Goal: Task Accomplishment & Management: Use online tool/utility

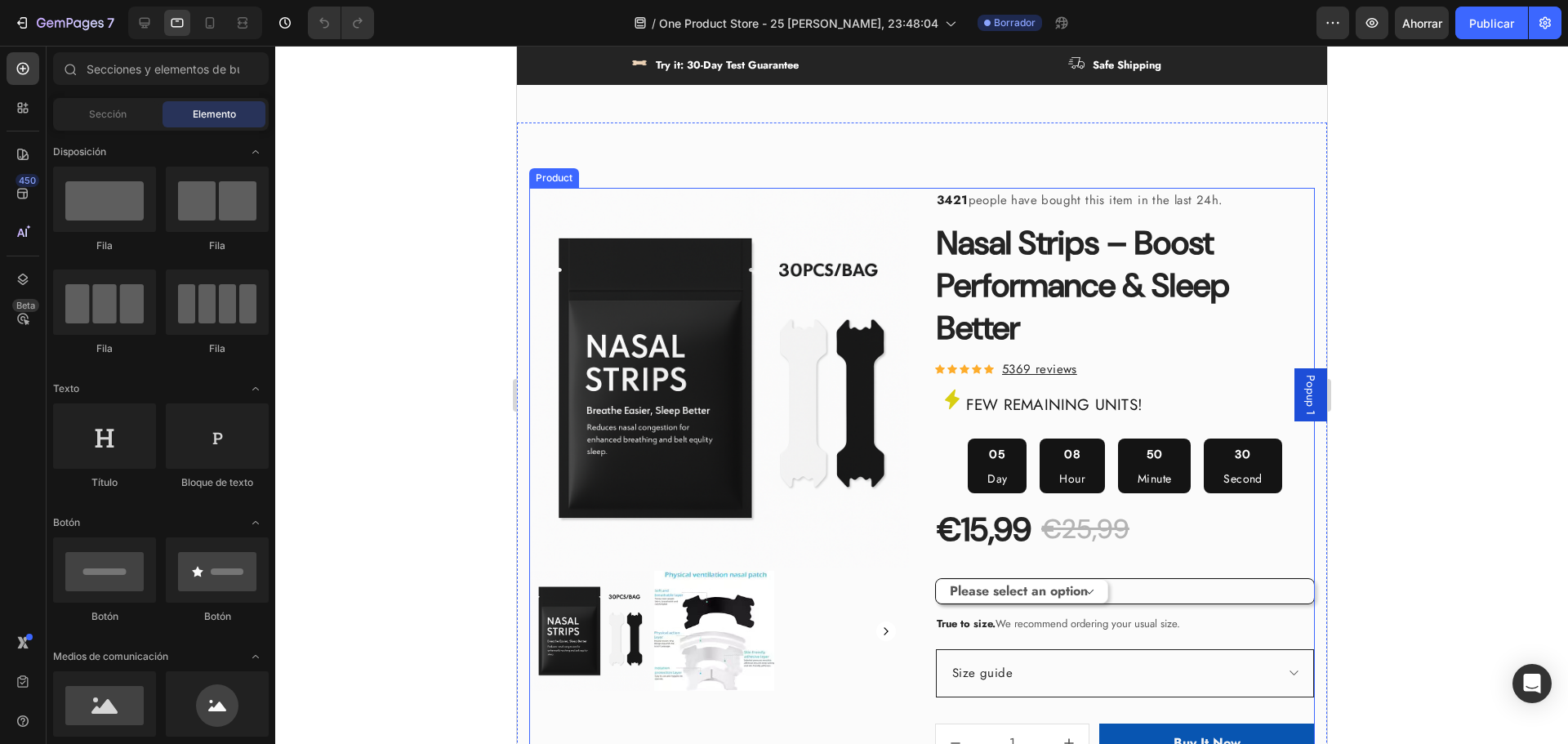
scroll to position [735, 0]
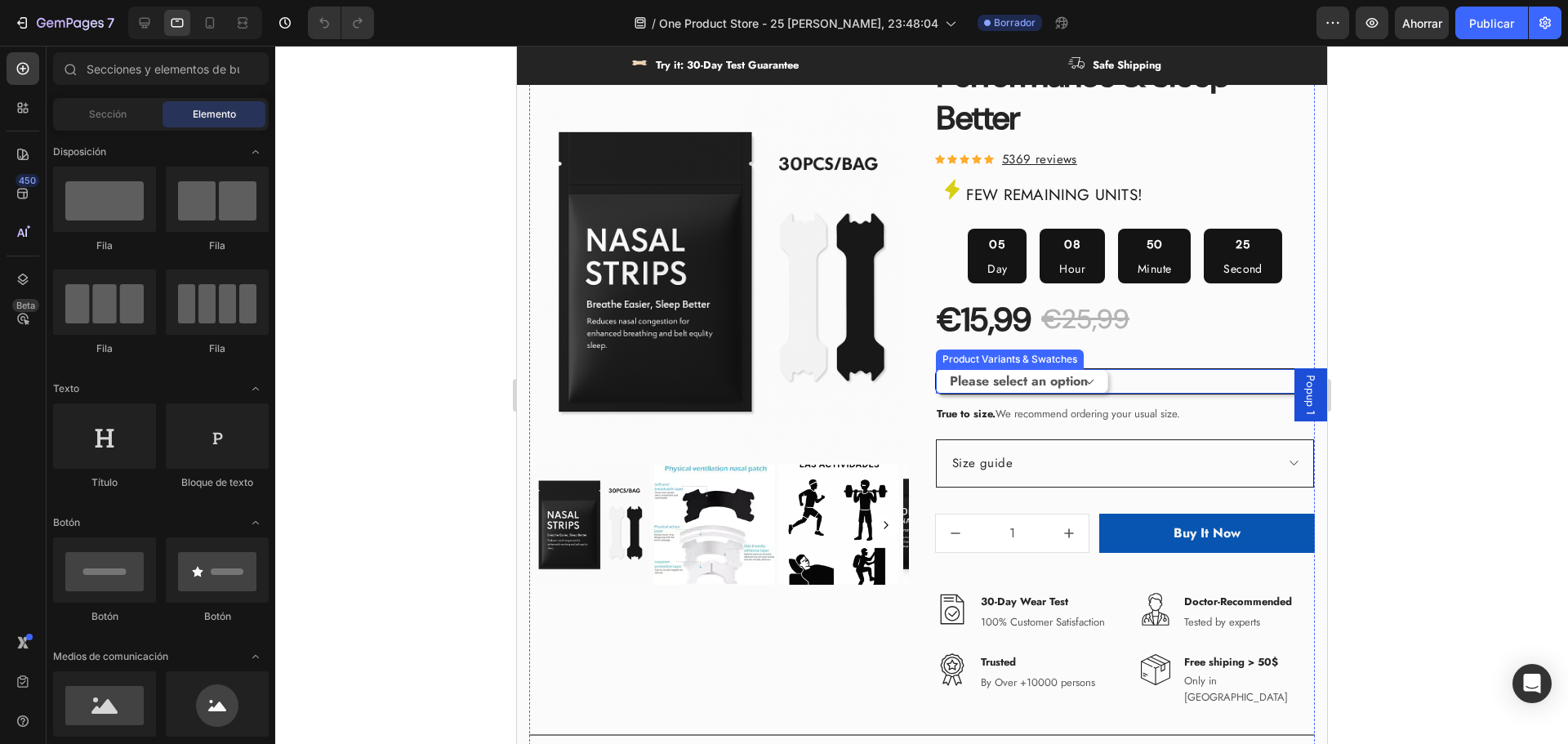
click at [1162, 379] on div "Please select an option Size S / 1Bag-30pcs Size S / 2Bags-60pcs Size S / 3Bags…" at bounding box center [1124, 382] width 378 height 25
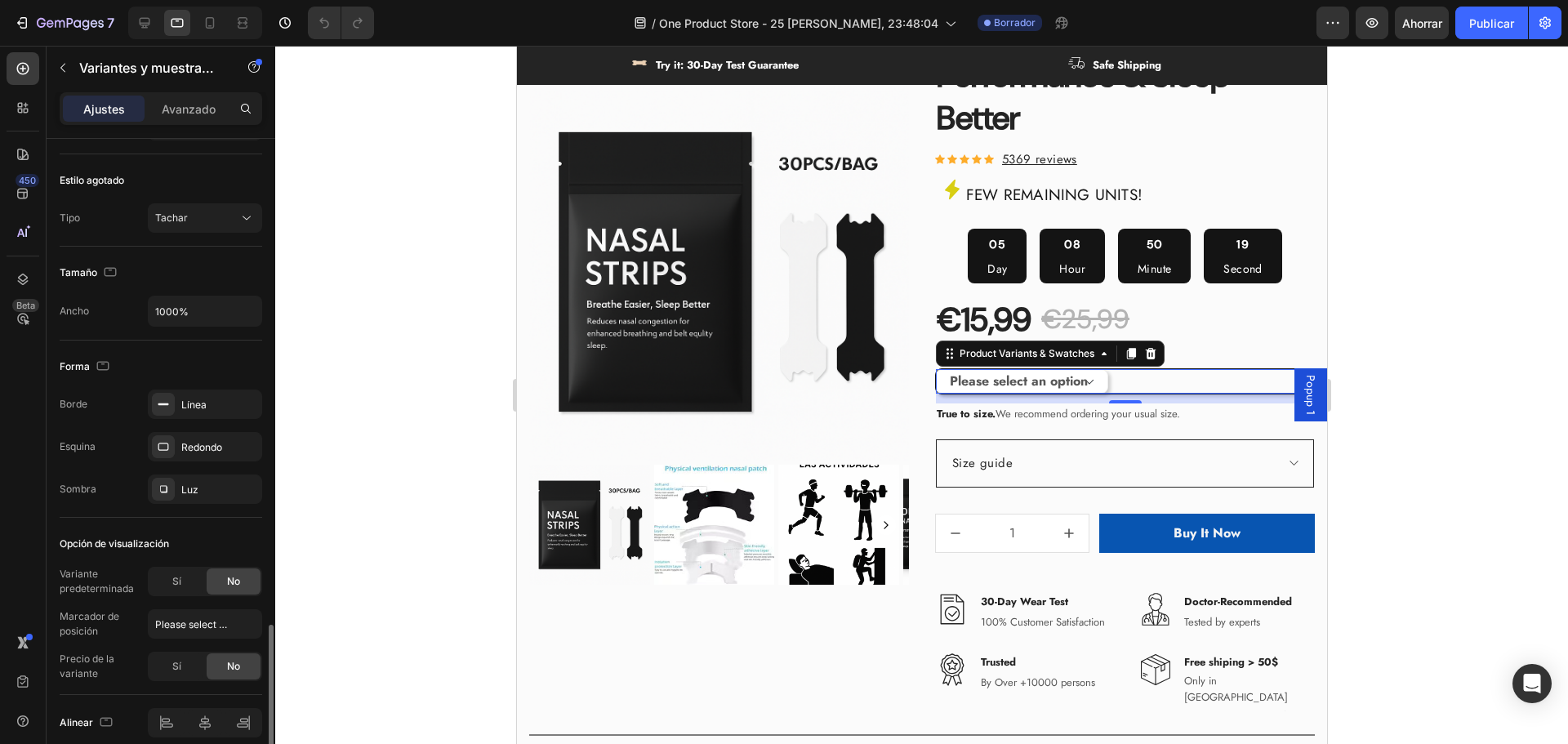
scroll to position [1134, 0]
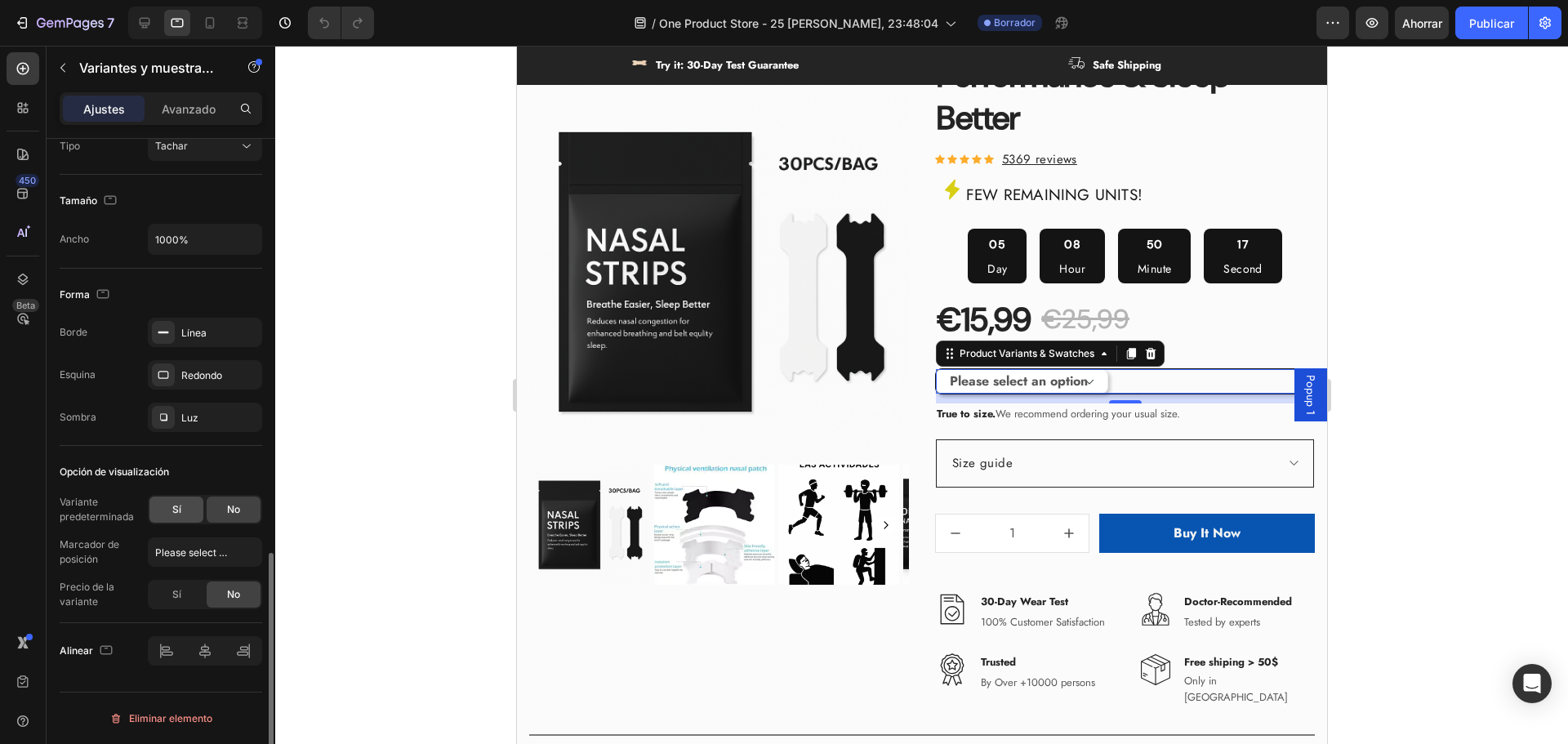
click at [185, 504] on div "Sí" at bounding box center [176, 510] width 54 height 26
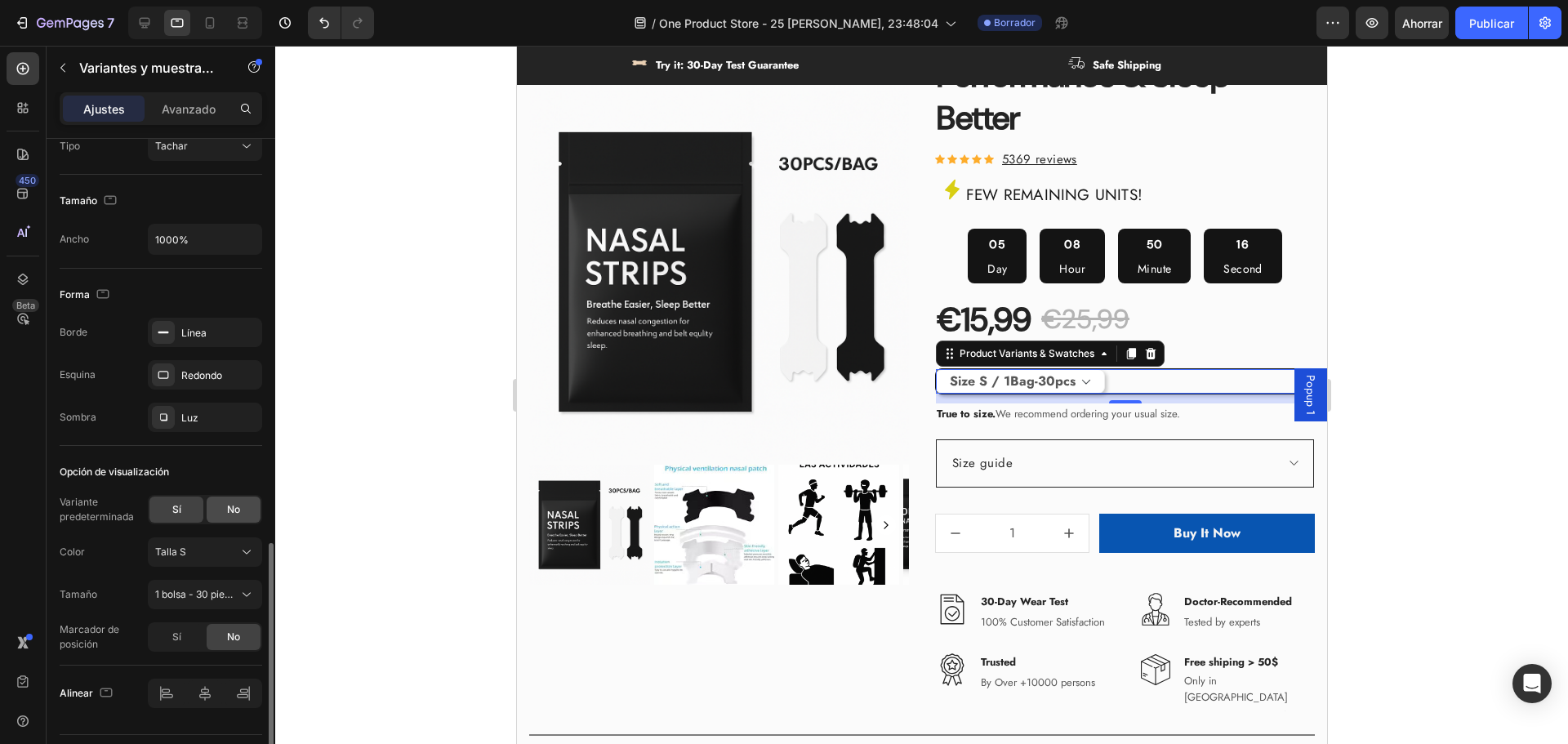
click at [230, 515] on font "No" at bounding box center [233, 509] width 13 height 12
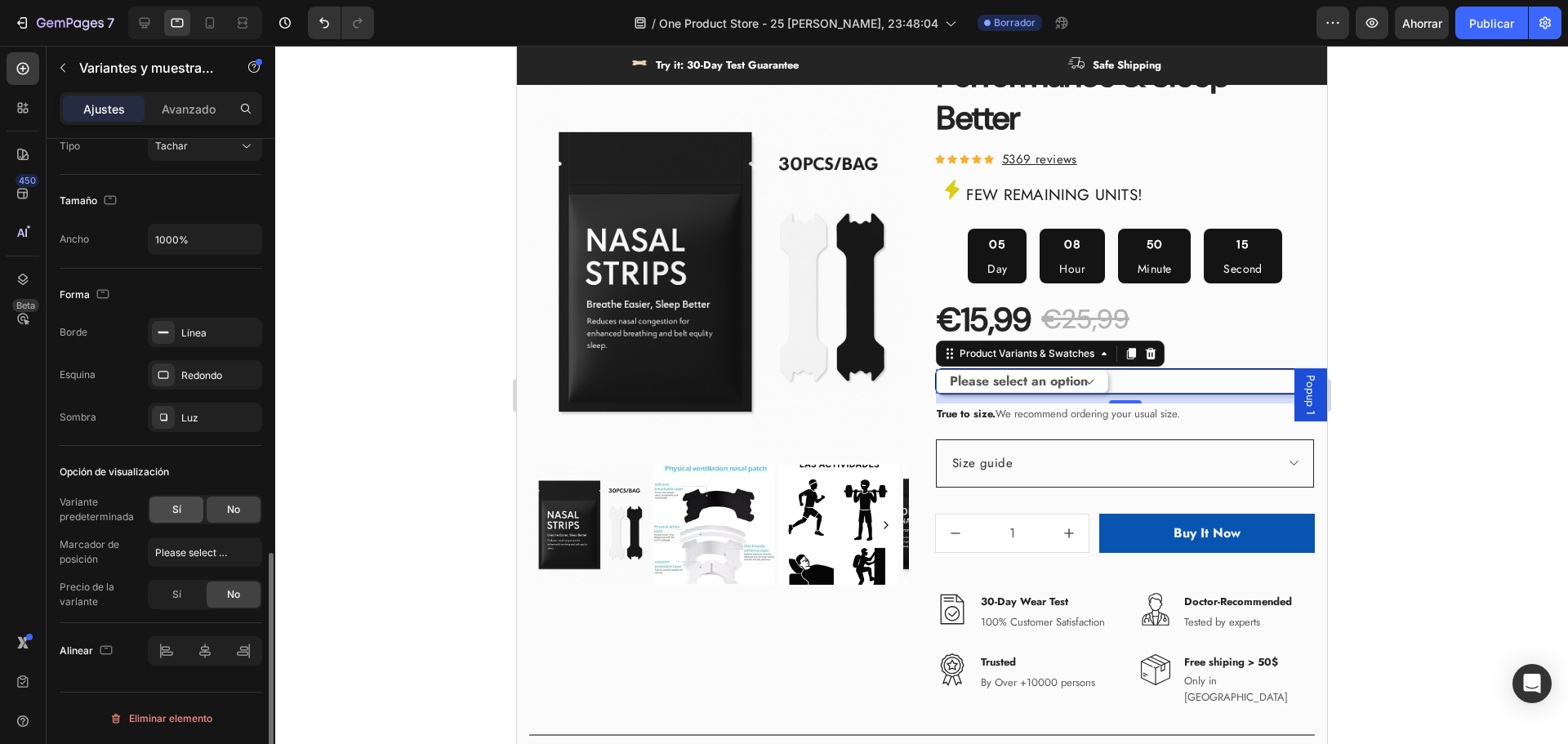
click at [193, 506] on div "Sí" at bounding box center [176, 510] width 54 height 26
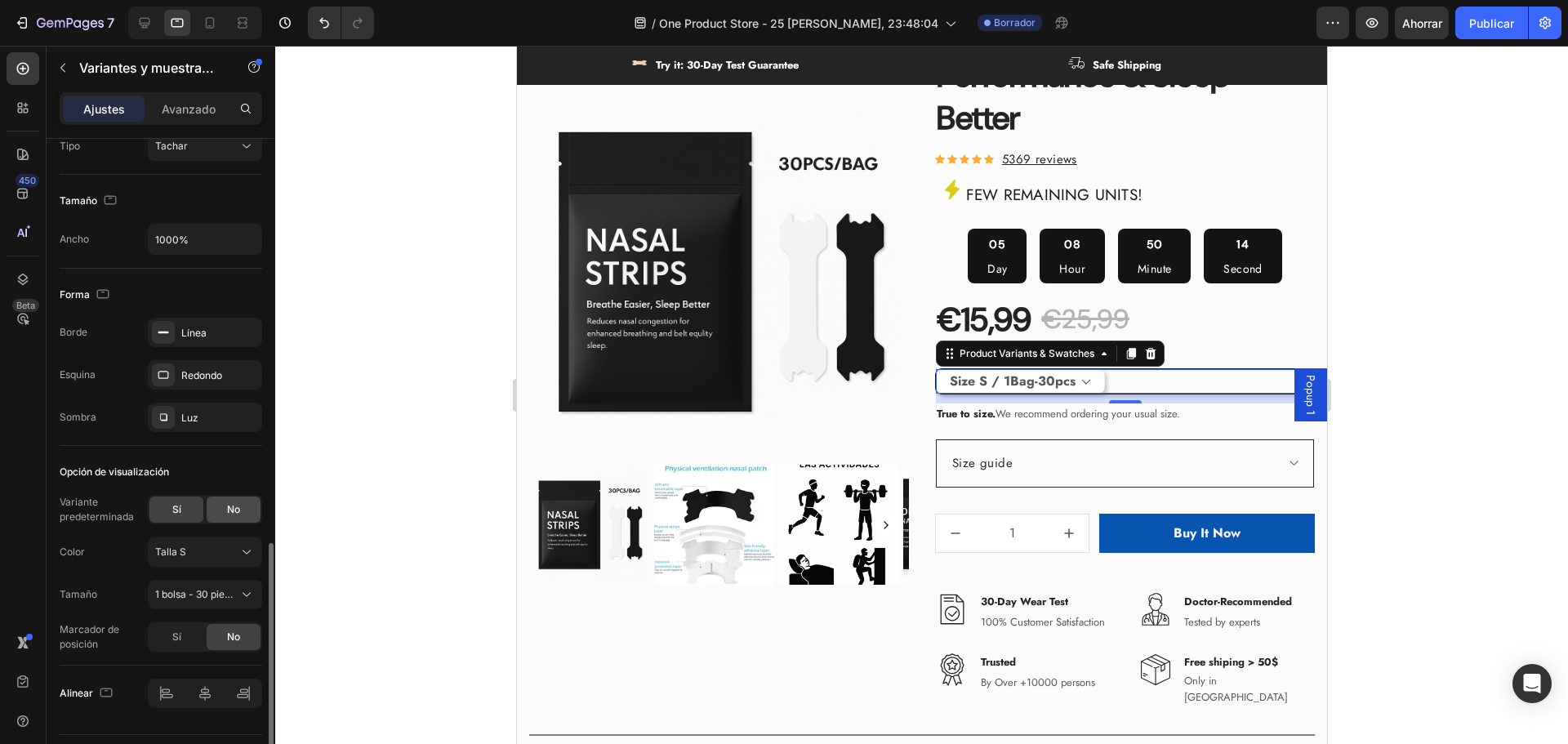
click at [236, 508] on font "No" at bounding box center [233, 509] width 13 height 12
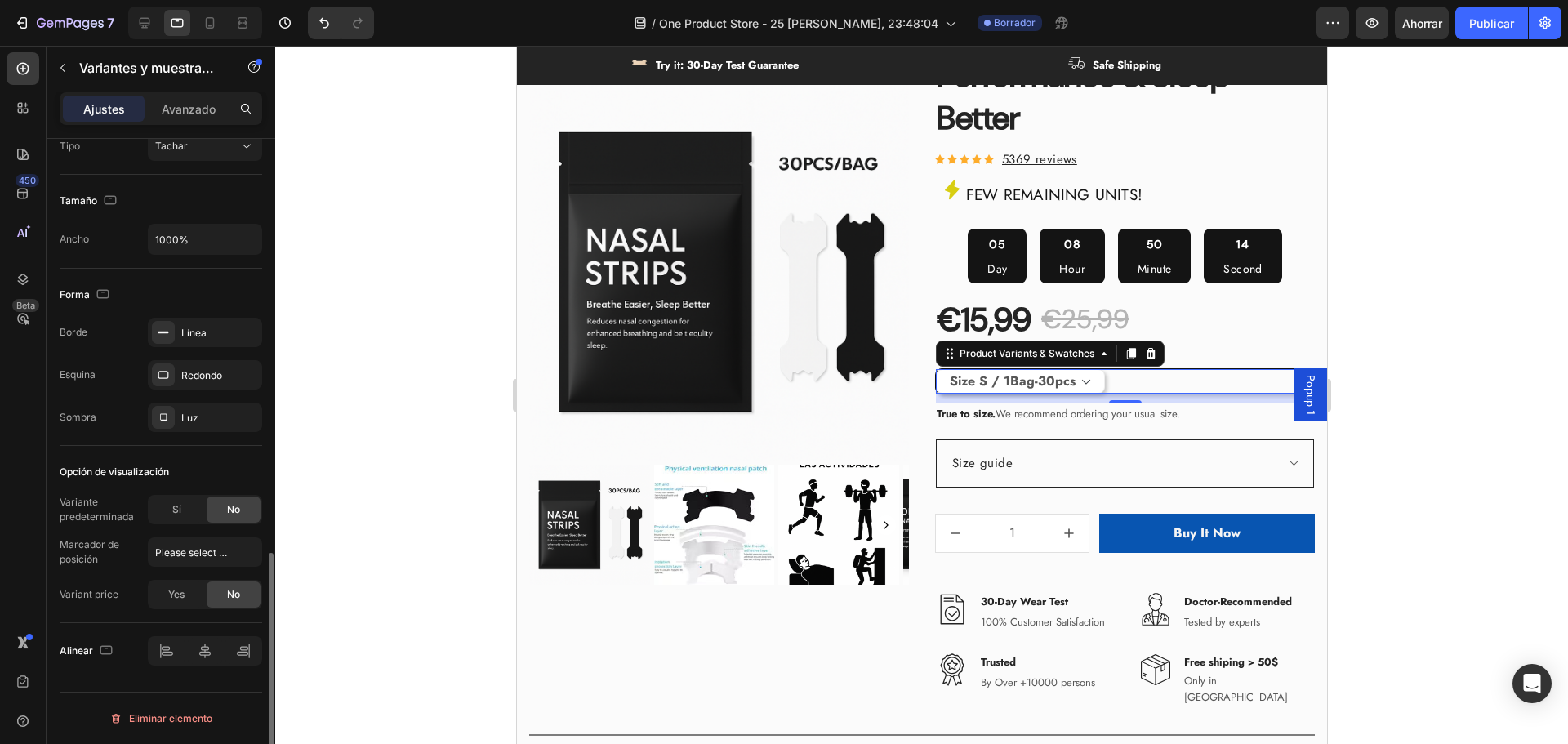
select select "blank"
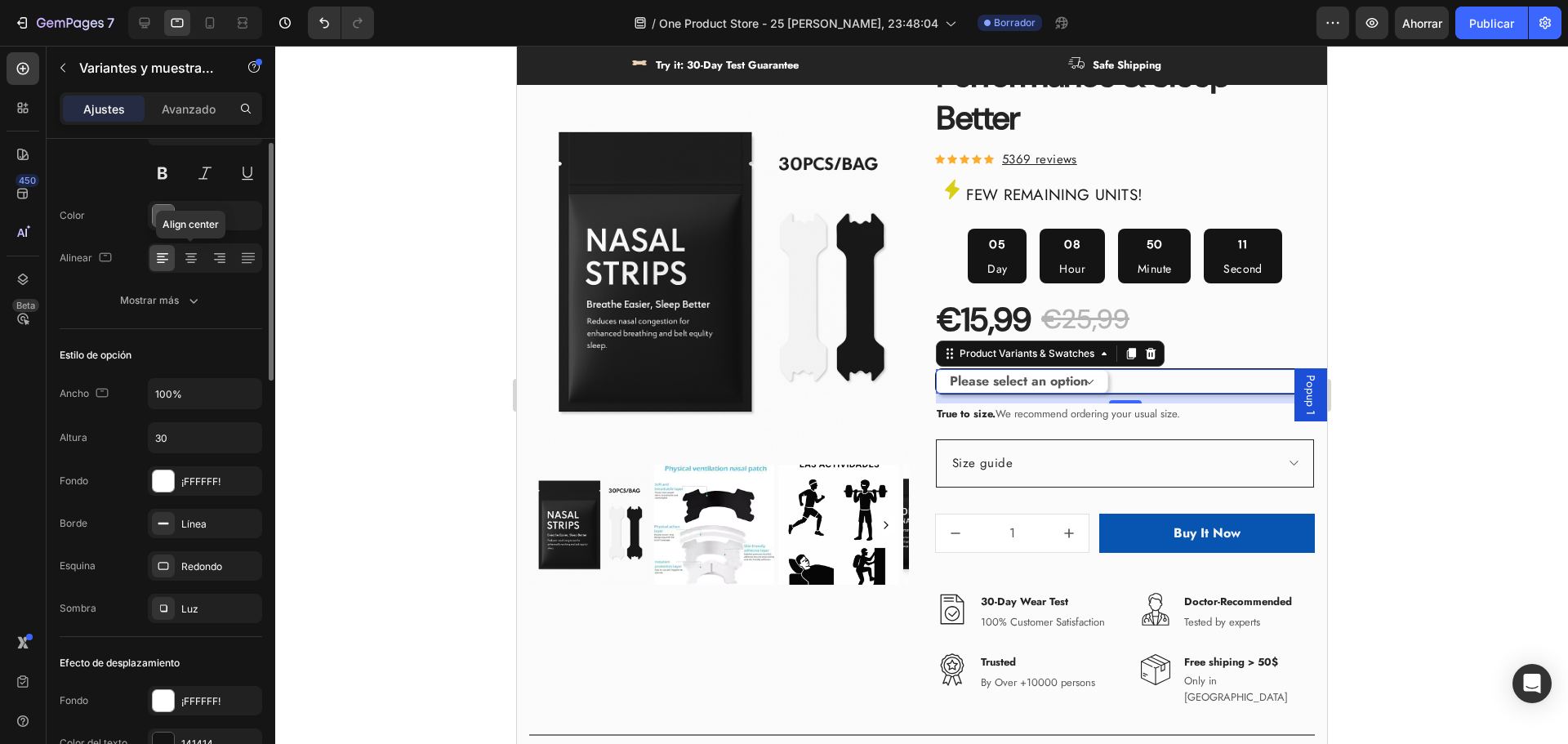
scroll to position [235, 0]
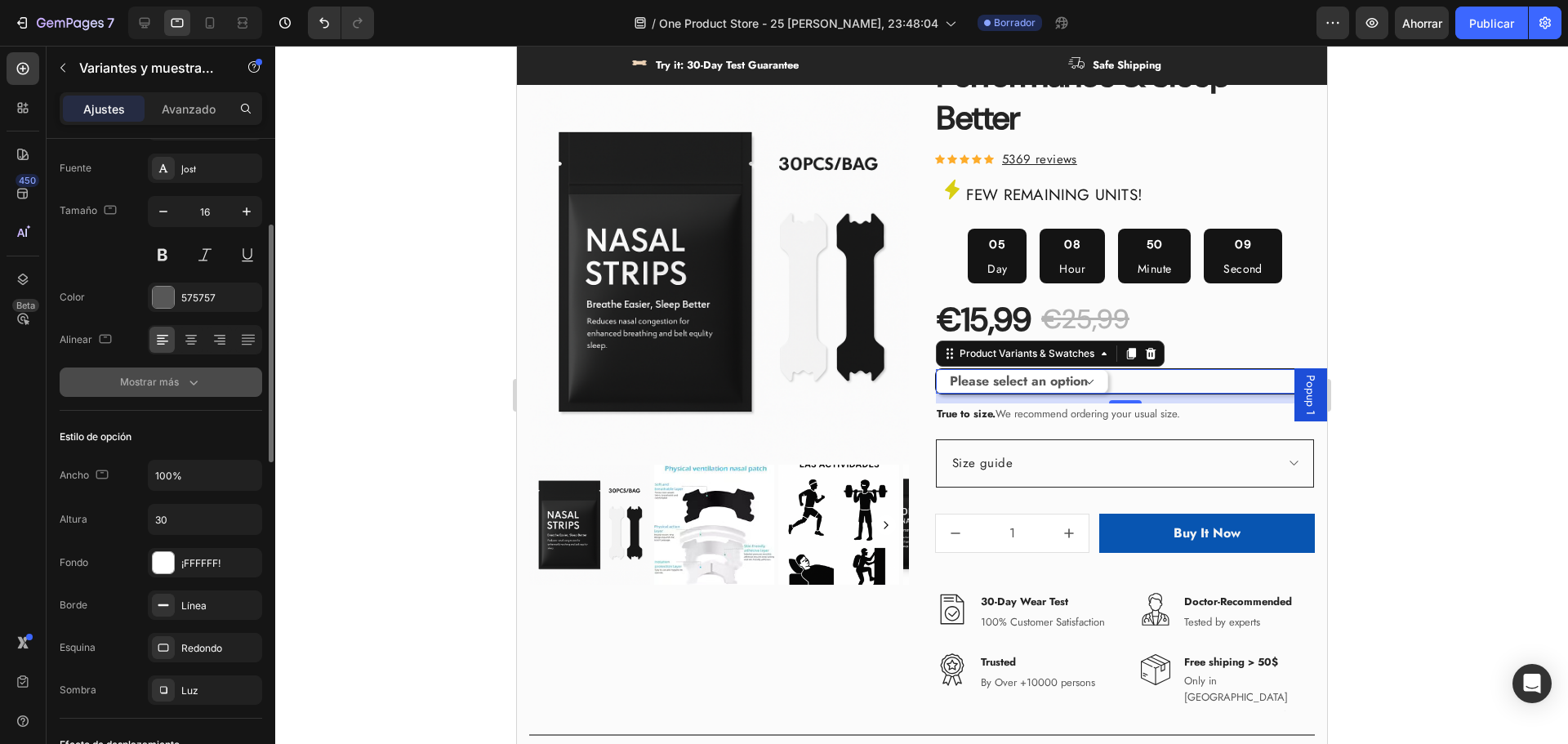
click at [188, 385] on icon "button" at bounding box center [194, 383] width 16 height 16
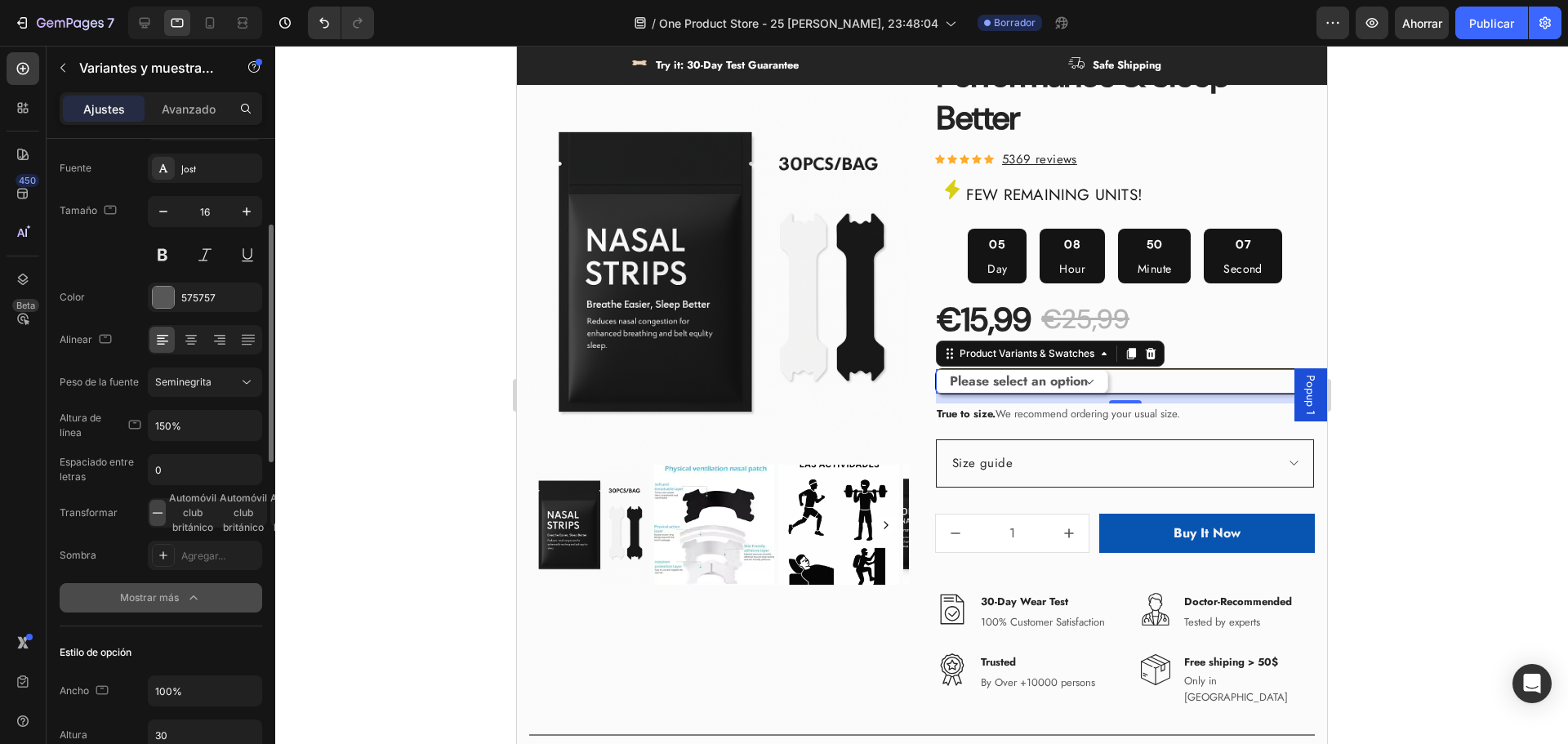
click at [175, 599] on font "Mostrar más" at bounding box center [149, 597] width 59 height 12
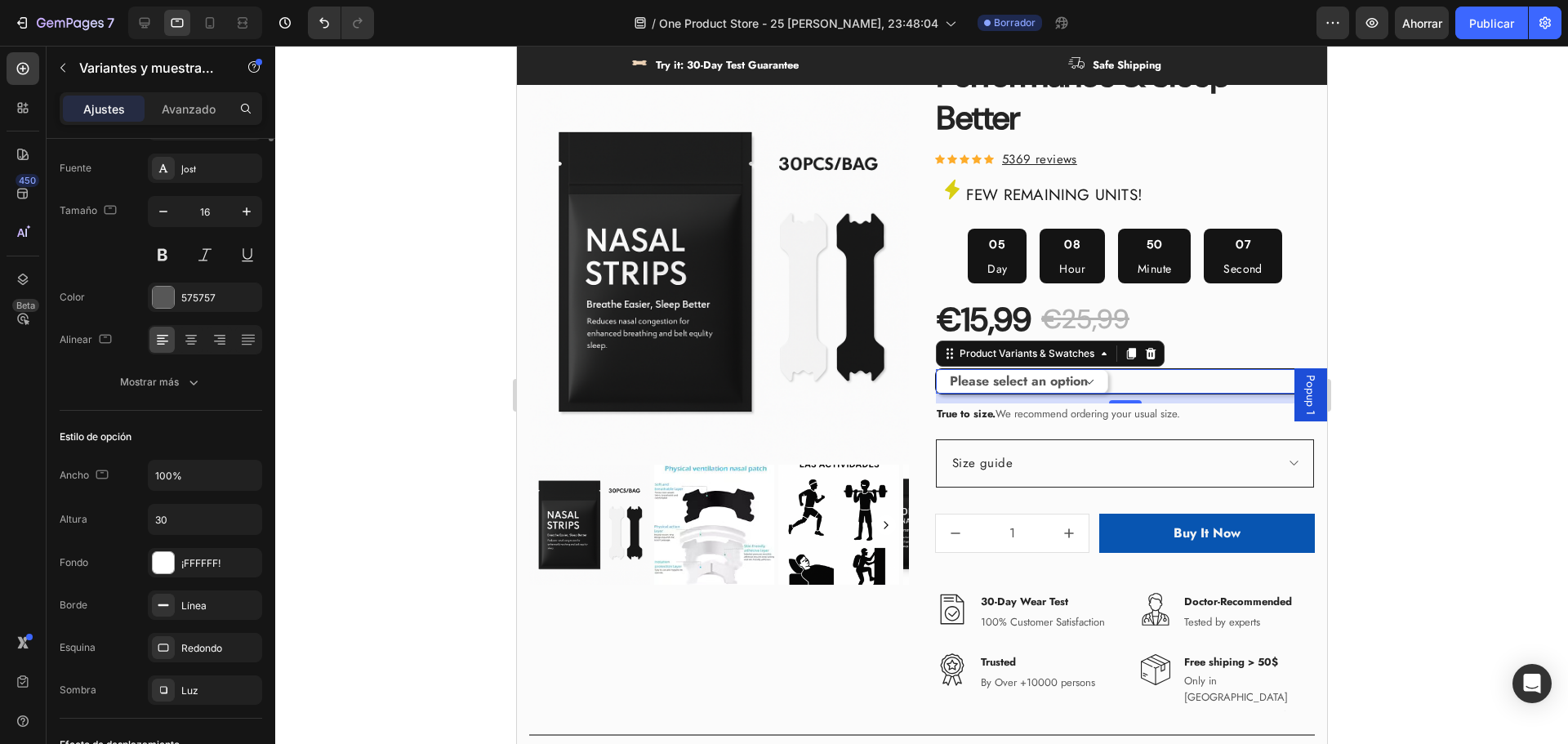
scroll to position [0, 0]
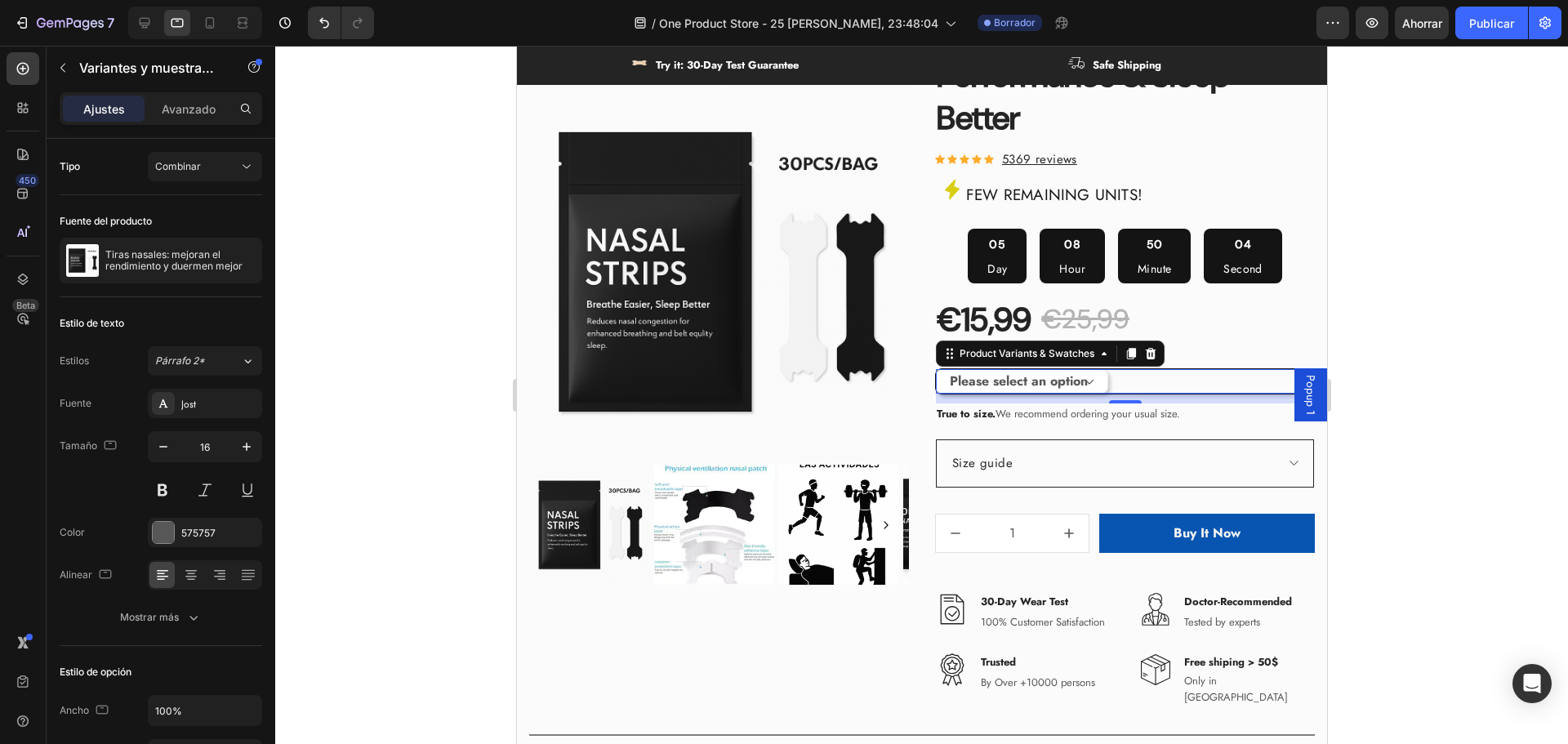
click at [1249, 387] on div "Please select an option Size S / 1Bag-30pcs Size S / 2Bags-60pcs Size S / 3Bags…" at bounding box center [1124, 382] width 378 height 25
click at [1500, 368] on div at bounding box center [922, 394] width 1293 height 699
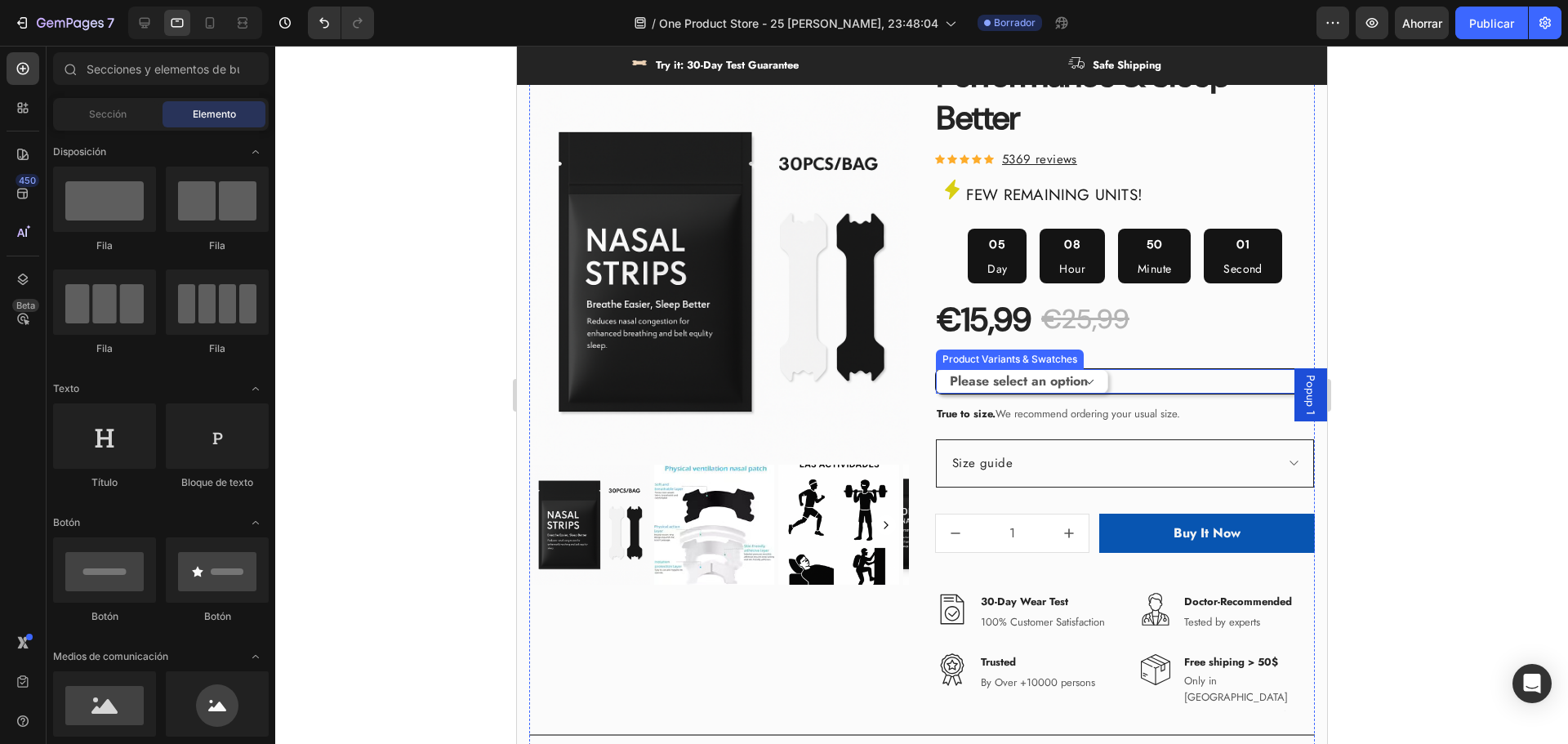
click at [1140, 386] on div "Please select an option Size S / 1Bag-30pcs Size S / 2Bags-60pcs Size S / 3Bags…" at bounding box center [1124, 382] width 378 height 25
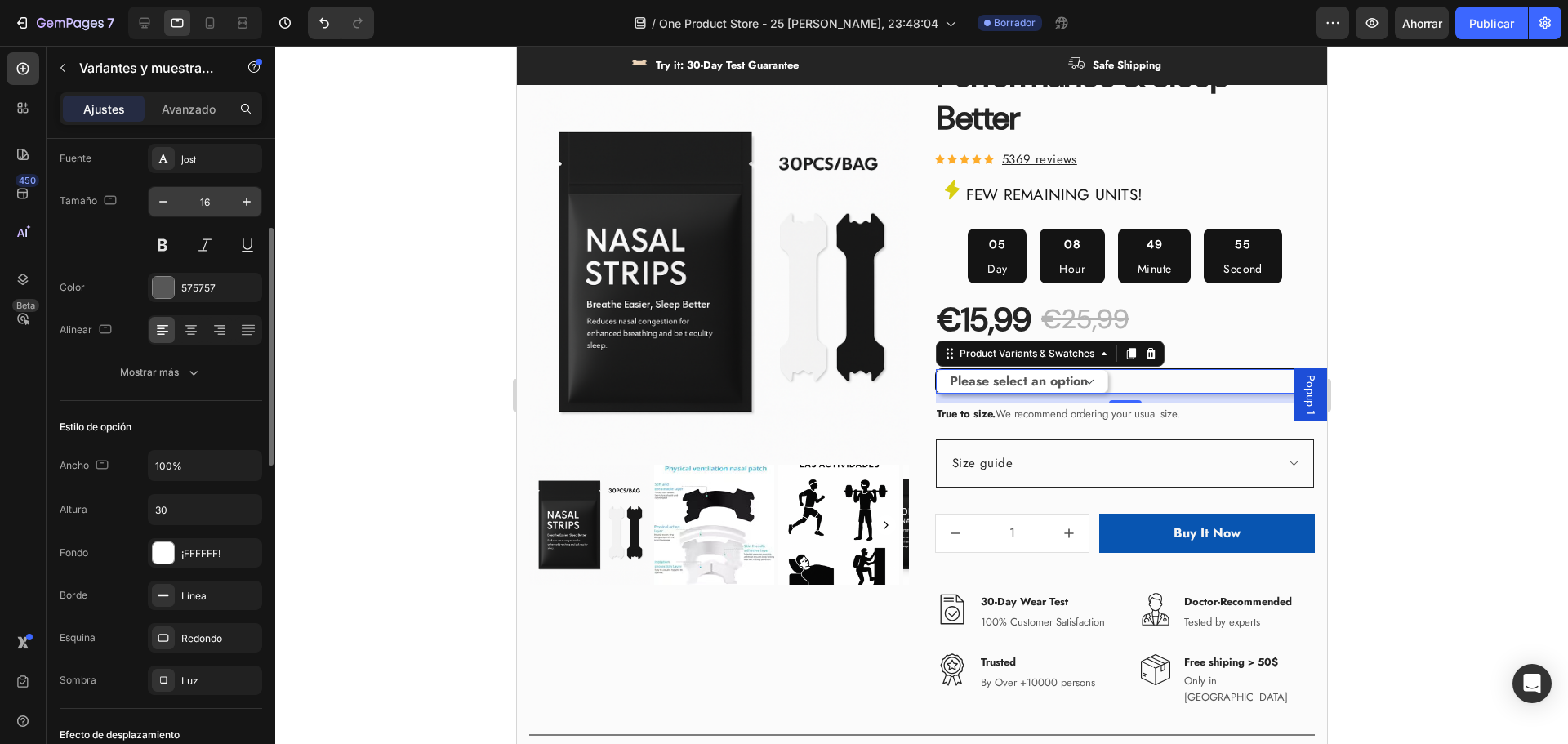
scroll to position [163, 0]
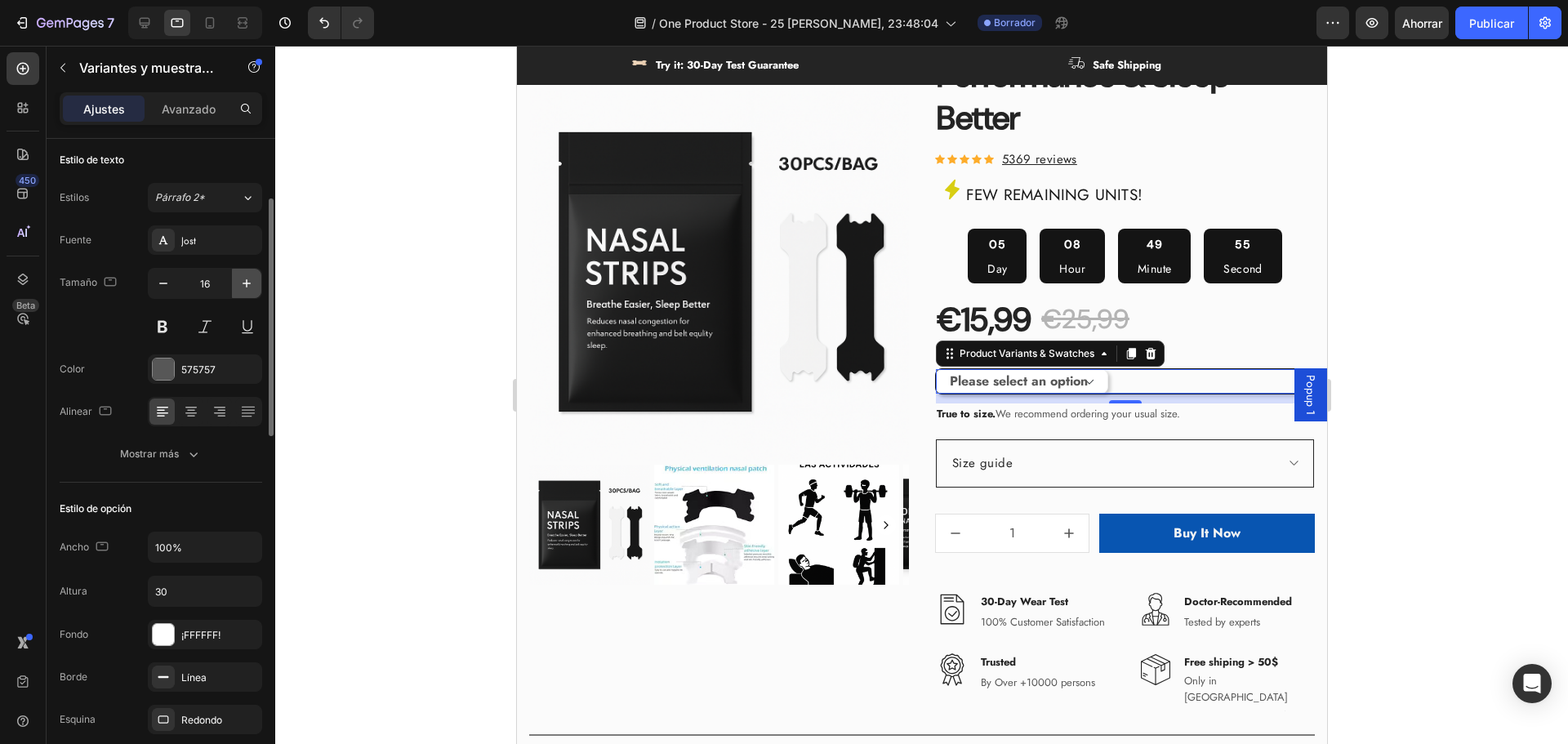
click at [249, 290] on icon "button" at bounding box center [246, 284] width 16 height 16
type input "17"
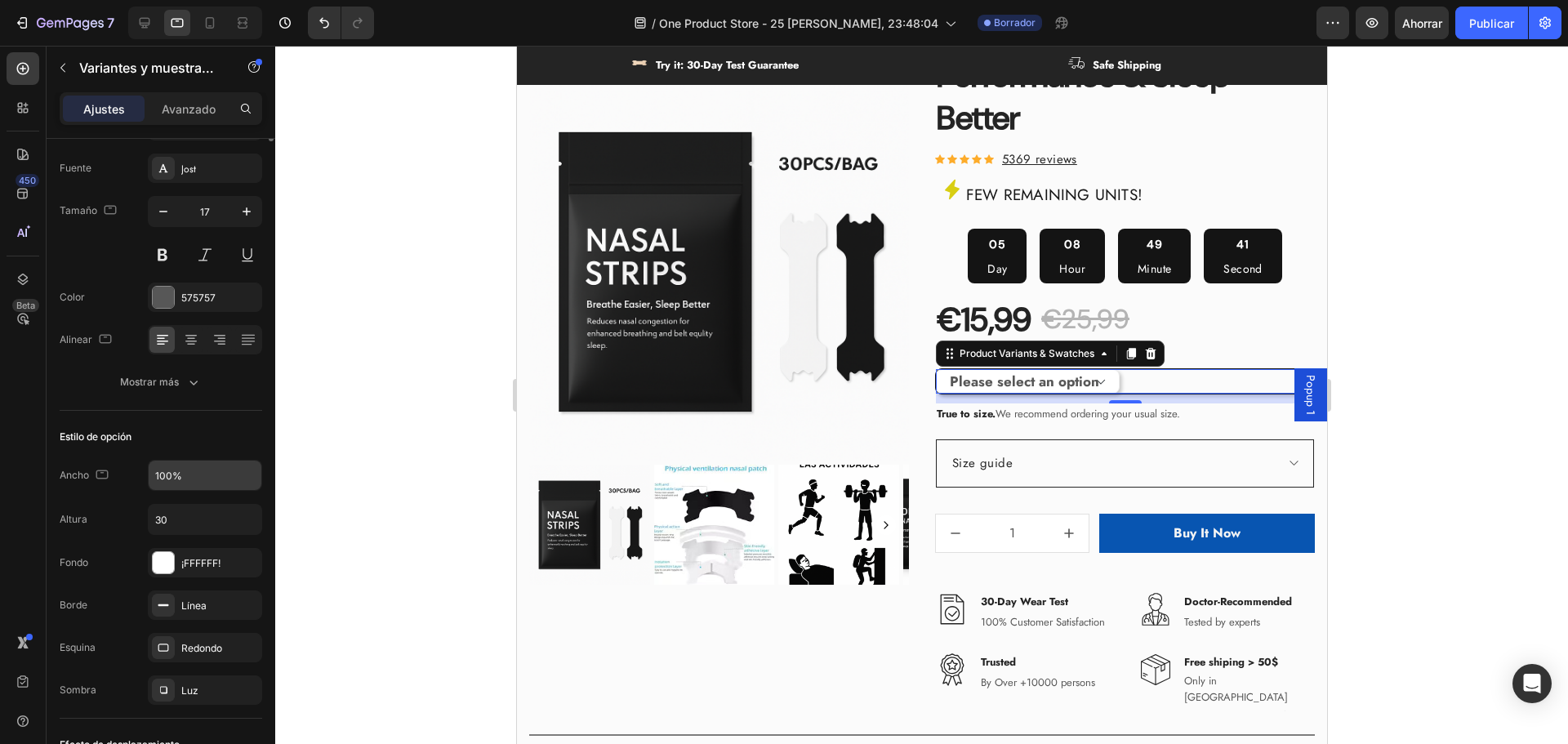
scroll to position [0, 0]
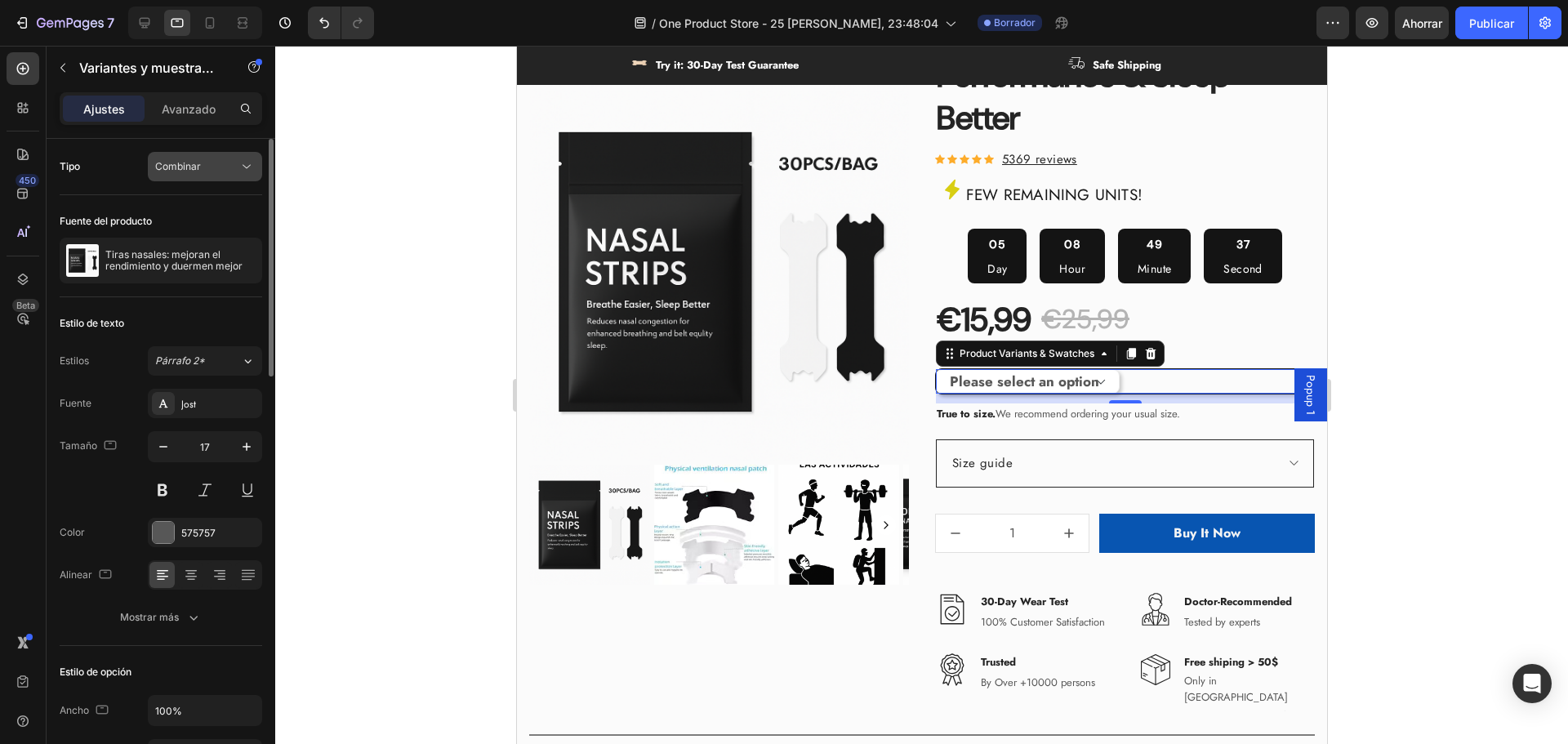
click at [202, 170] on div "Combinar" at bounding box center [196, 167] width 83 height 15
click at [192, 203] on font "Apartado" at bounding box center [176, 206] width 43 height 12
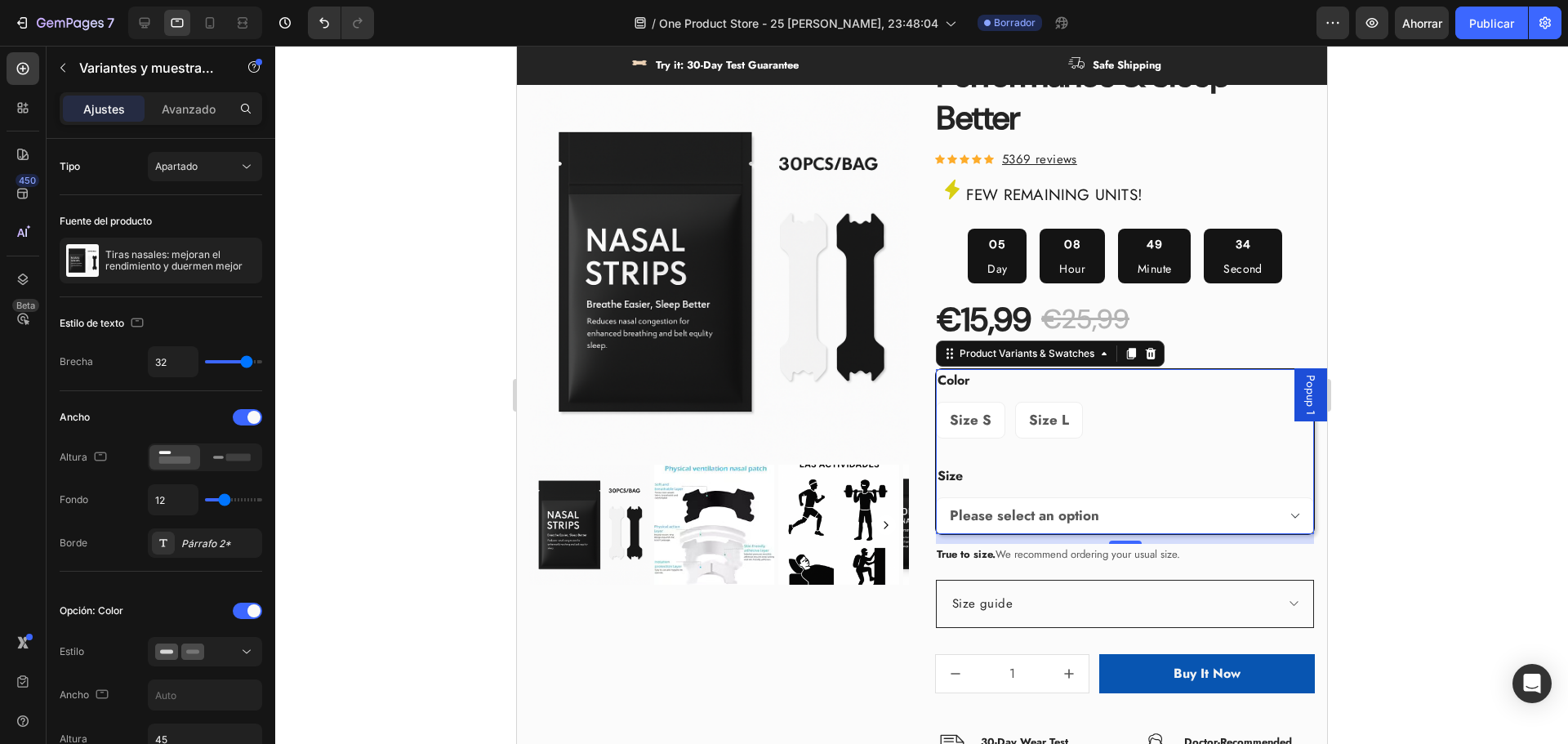
click at [1565, 371] on div at bounding box center [922, 394] width 1293 height 699
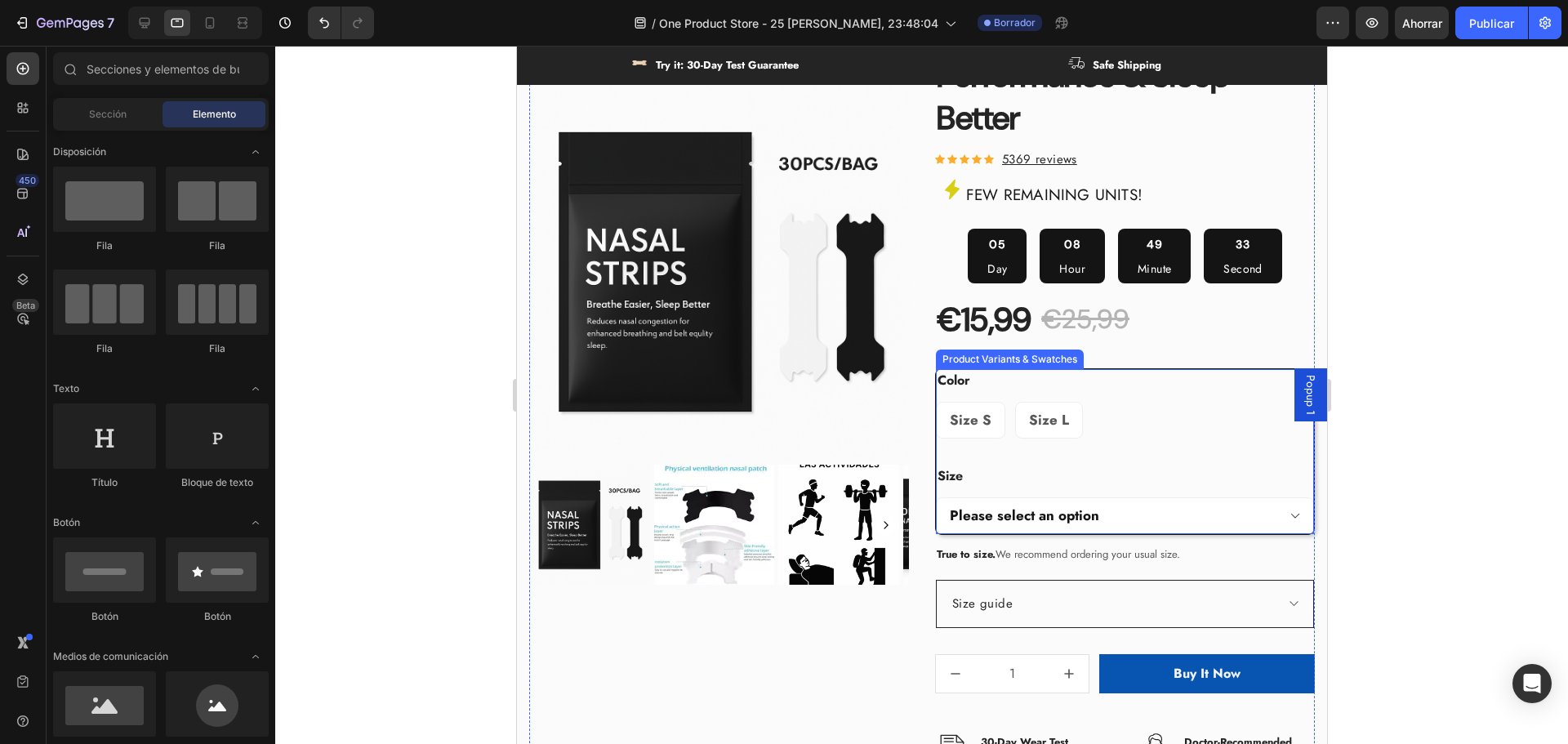
click at [1102, 522] on select "Please select an option 1Bag-30pcs 2Bags-60pcs 3Bags-90pcs" at bounding box center [1124, 516] width 378 height 37
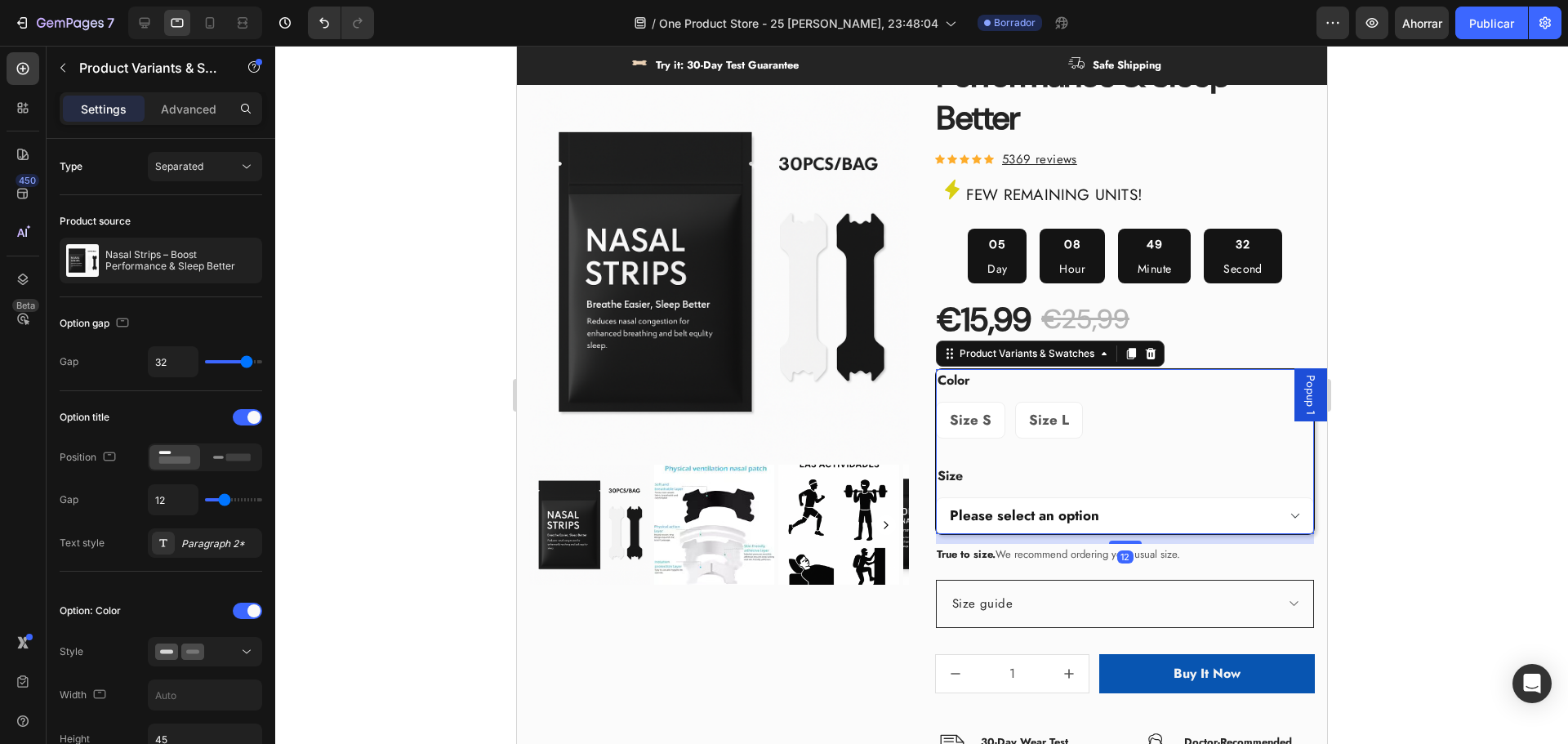
click at [1097, 521] on select "Please select an option 1Bag-30pcs 2Bags-60pcs 3Bags-90pcs" at bounding box center [1124, 516] width 378 height 37
click at [935, 497] on select "Please select an option 1Bag-30pcs 2Bags-60pcs 3Bags-90pcs" at bounding box center [1124, 516] width 378 height 37
select select "2Bags-60pcs"
click at [966, 427] on span "Size S" at bounding box center [969, 420] width 42 height 20
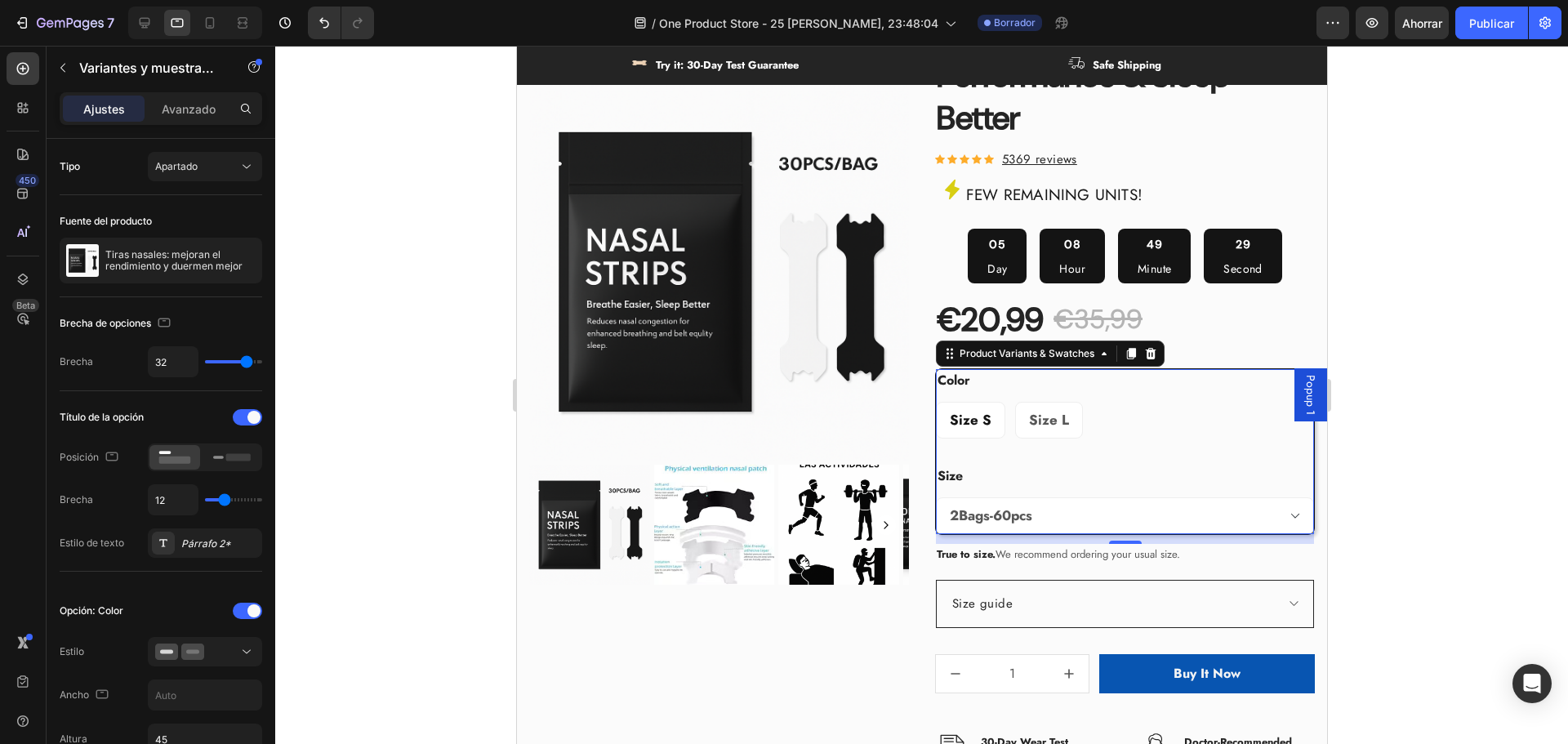
click at [935, 402] on input "Size S Size S Size S" at bounding box center [934, 401] width 1 height 1
click at [1028, 418] on span "Size L" at bounding box center [1048, 420] width 40 height 20
click at [1014, 402] on input "Size L Size L Size L" at bounding box center [1013, 401] width 1 height 1
click at [970, 417] on span "Size S" at bounding box center [969, 420] width 42 height 20
click at [935, 402] on input "Size S Size S Size S" at bounding box center [934, 401] width 1 height 1
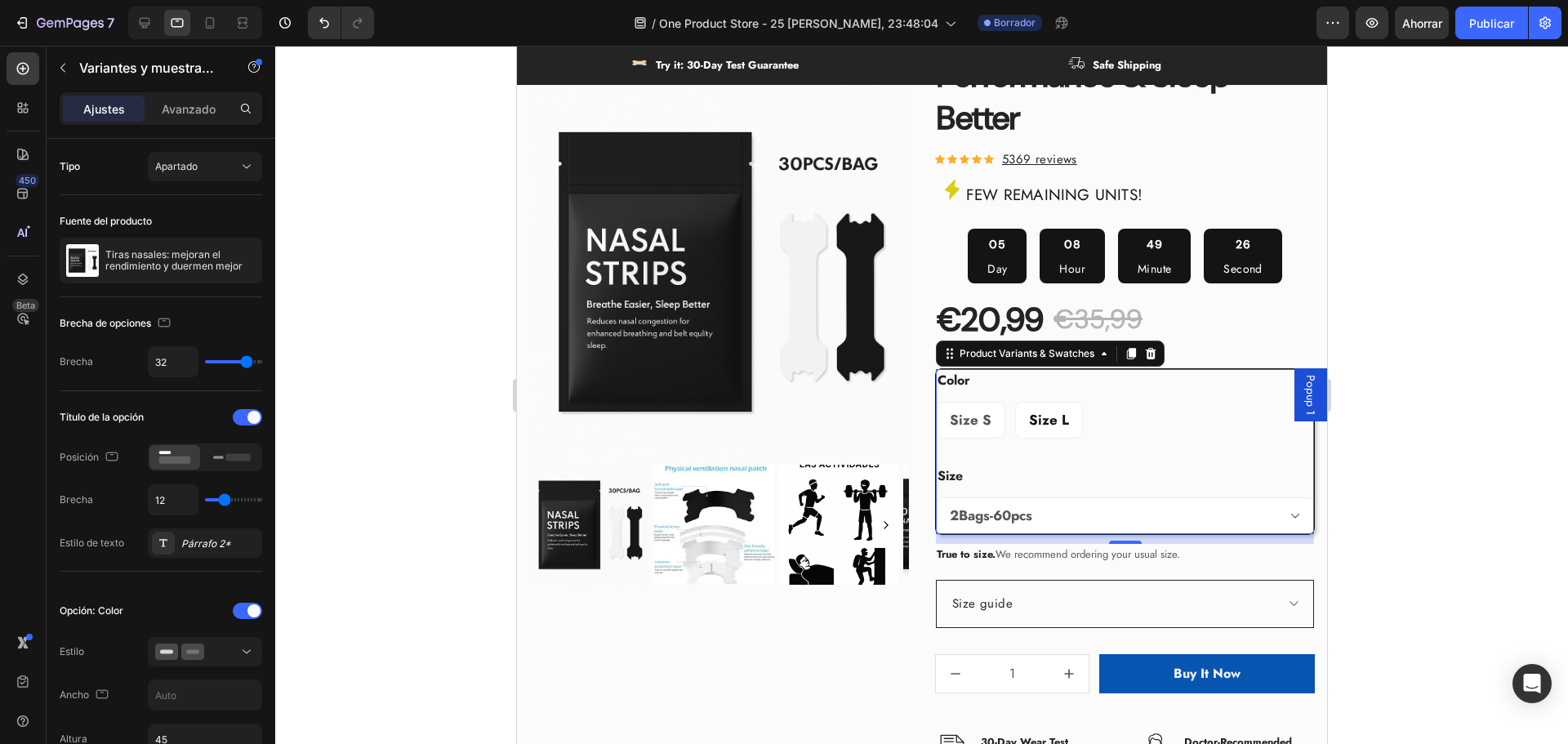
click at [1015, 421] on div "Size L" at bounding box center [1048, 421] width 66 height 35
click at [1013, 402] on input "Size L Size L Size L" at bounding box center [1013, 401] width 1 height 1
click at [980, 420] on span "Size S" at bounding box center [969, 420] width 42 height 20
click at [935, 402] on input "Size S Size S Size S" at bounding box center [934, 401] width 1 height 1
click at [1045, 506] on select "Please select an option 1Bag-30pcs 2Bags-60pcs 3Bags-90pcs" at bounding box center [1124, 516] width 378 height 37
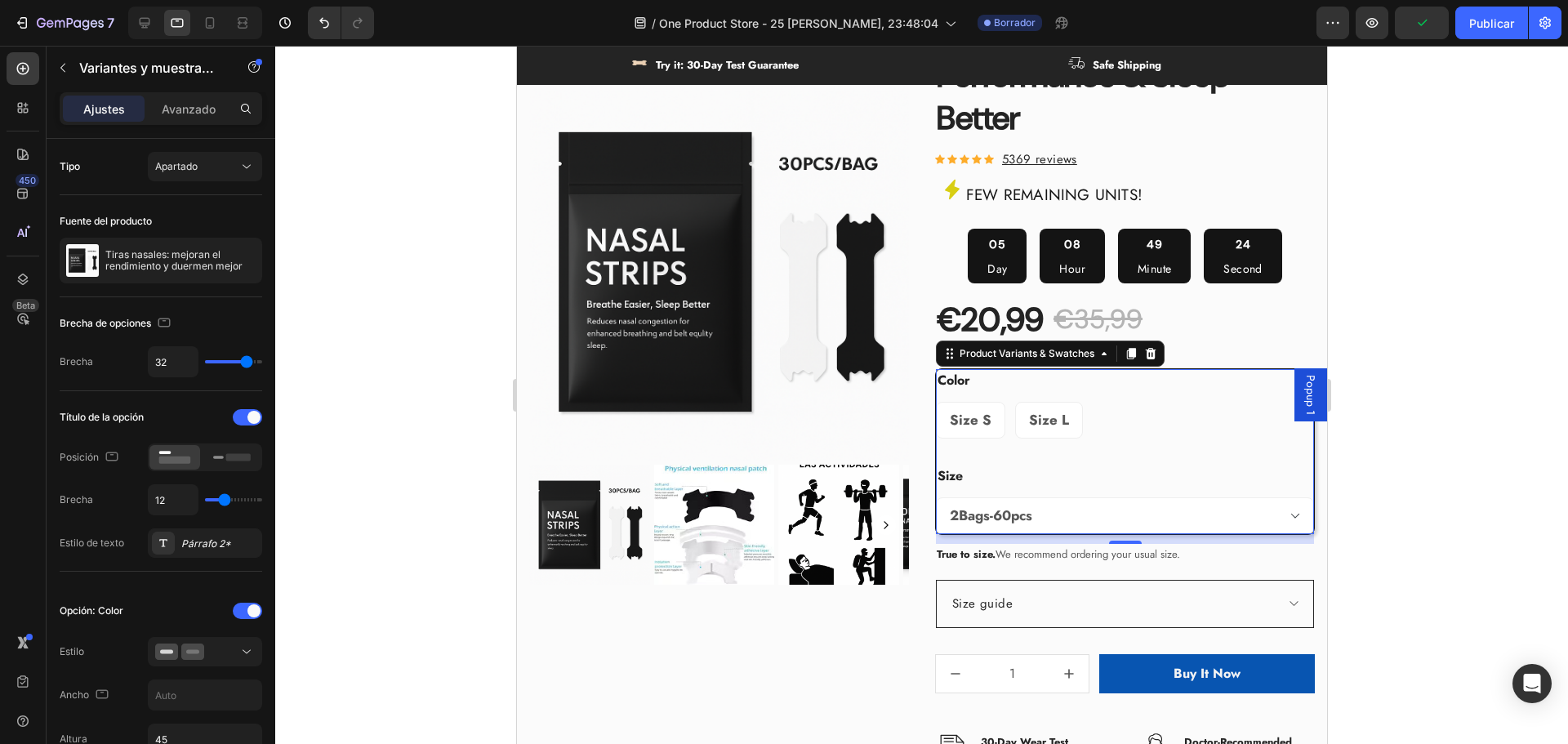
click at [1021, 483] on div "Size Please select an option 1Bag-30pcs 2Bags-60pcs 3Bags-90pcs" at bounding box center [1124, 500] width 378 height 69
click at [1428, 492] on div at bounding box center [922, 394] width 1293 height 699
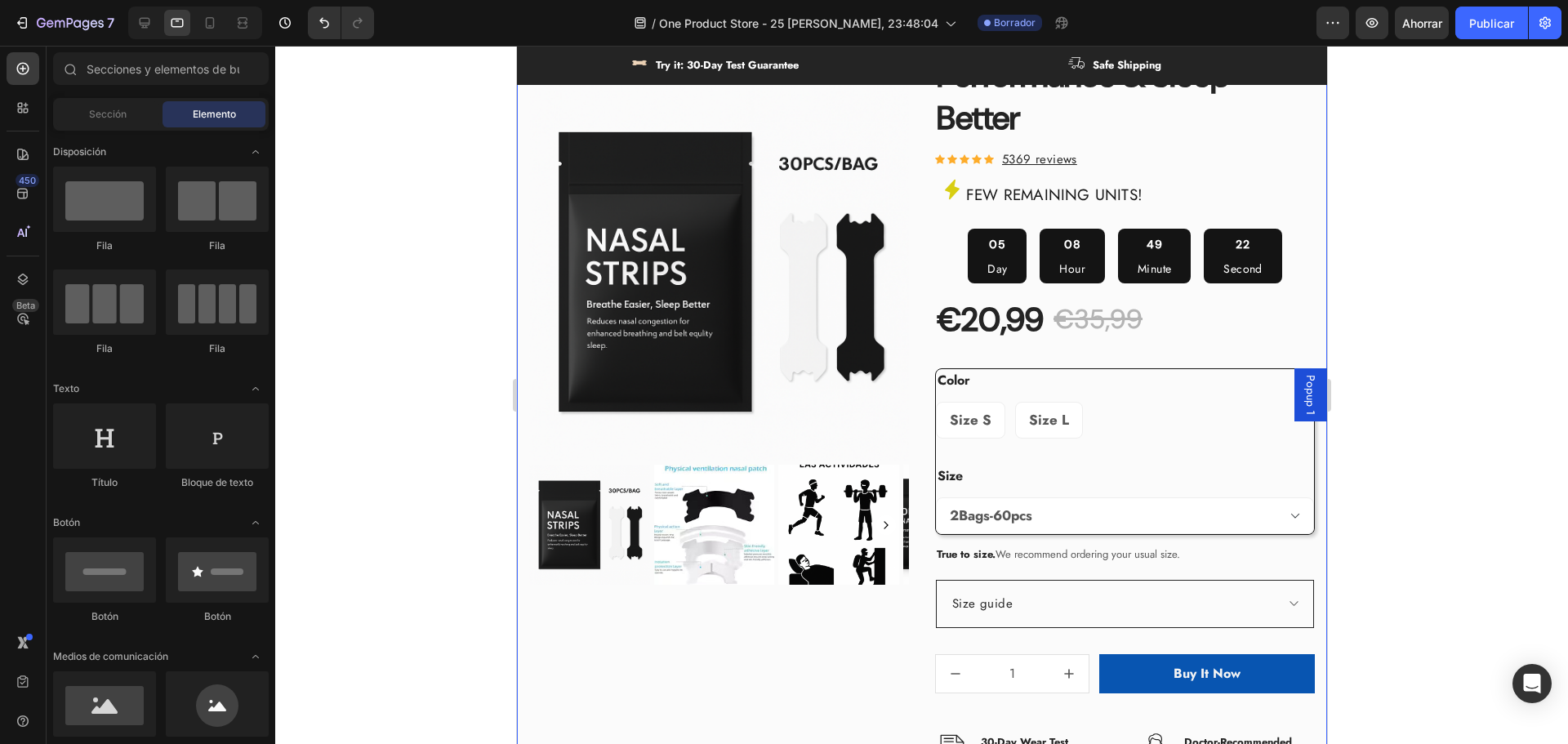
click at [431, 384] on div at bounding box center [922, 394] width 1293 height 699
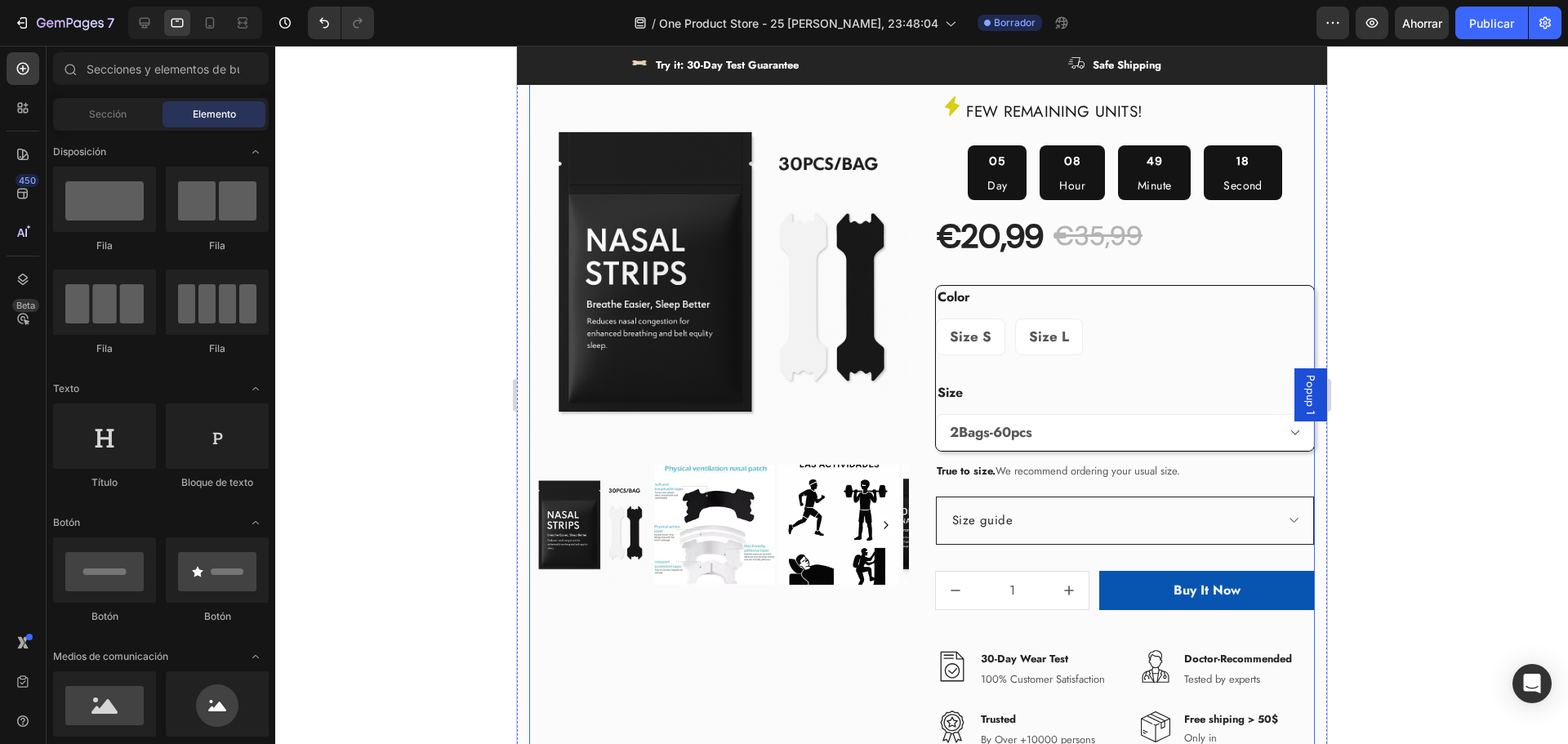
scroll to position [817, 0]
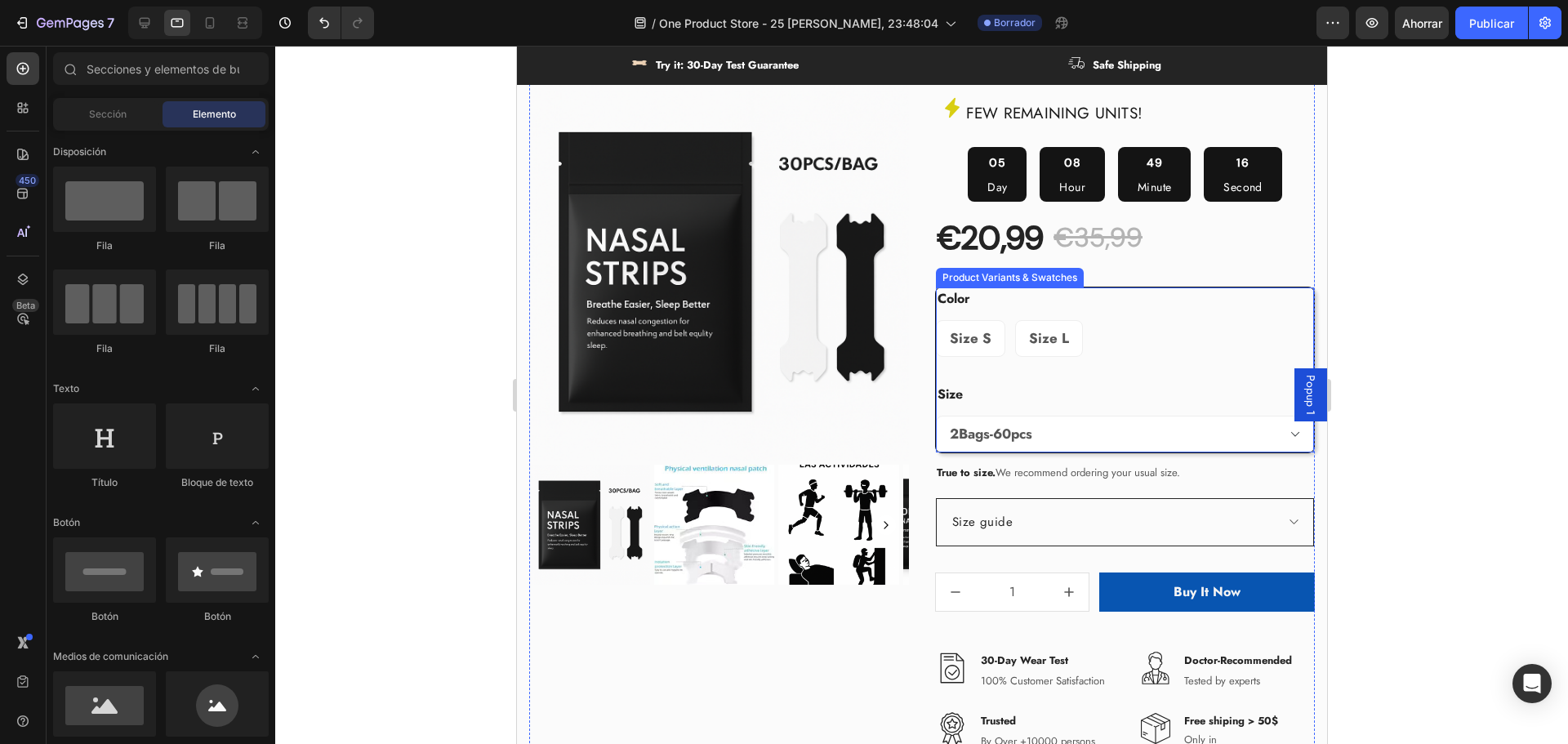
click at [1140, 384] on div "Size Please select an option 1Bag-30pcs 2Bags-60pcs 3Bags-90pcs" at bounding box center [1124, 418] width 378 height 69
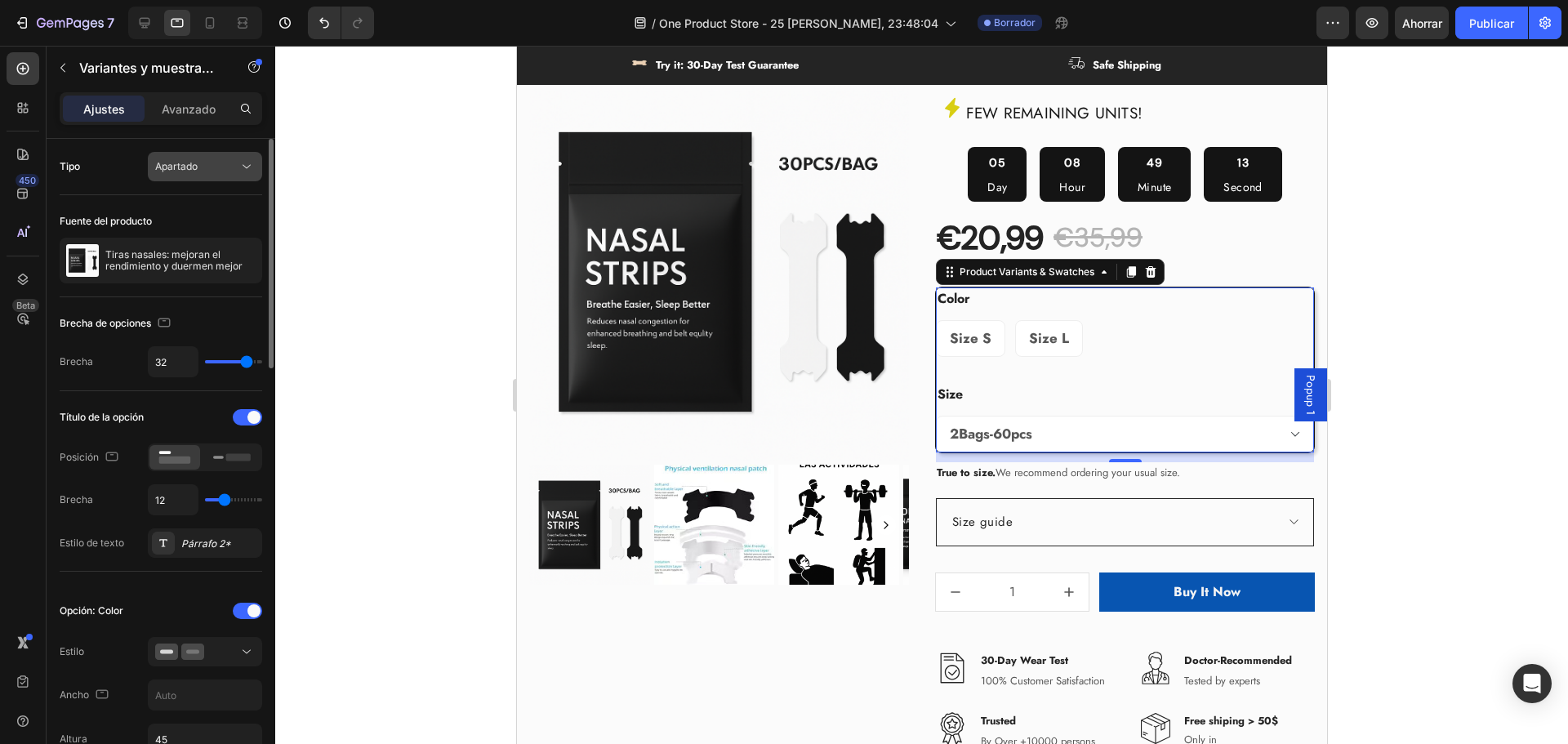
drag, startPoint x: 179, startPoint y: 162, endPoint x: 185, endPoint y: 171, distance: 10.8
click at [181, 162] on font "Apartado" at bounding box center [176, 166] width 43 height 12
drag, startPoint x: 197, startPoint y: 228, endPoint x: 254, endPoint y: 236, distance: 57.6
click at [197, 229] on div "Combinar" at bounding box center [189, 238] width 134 height 31
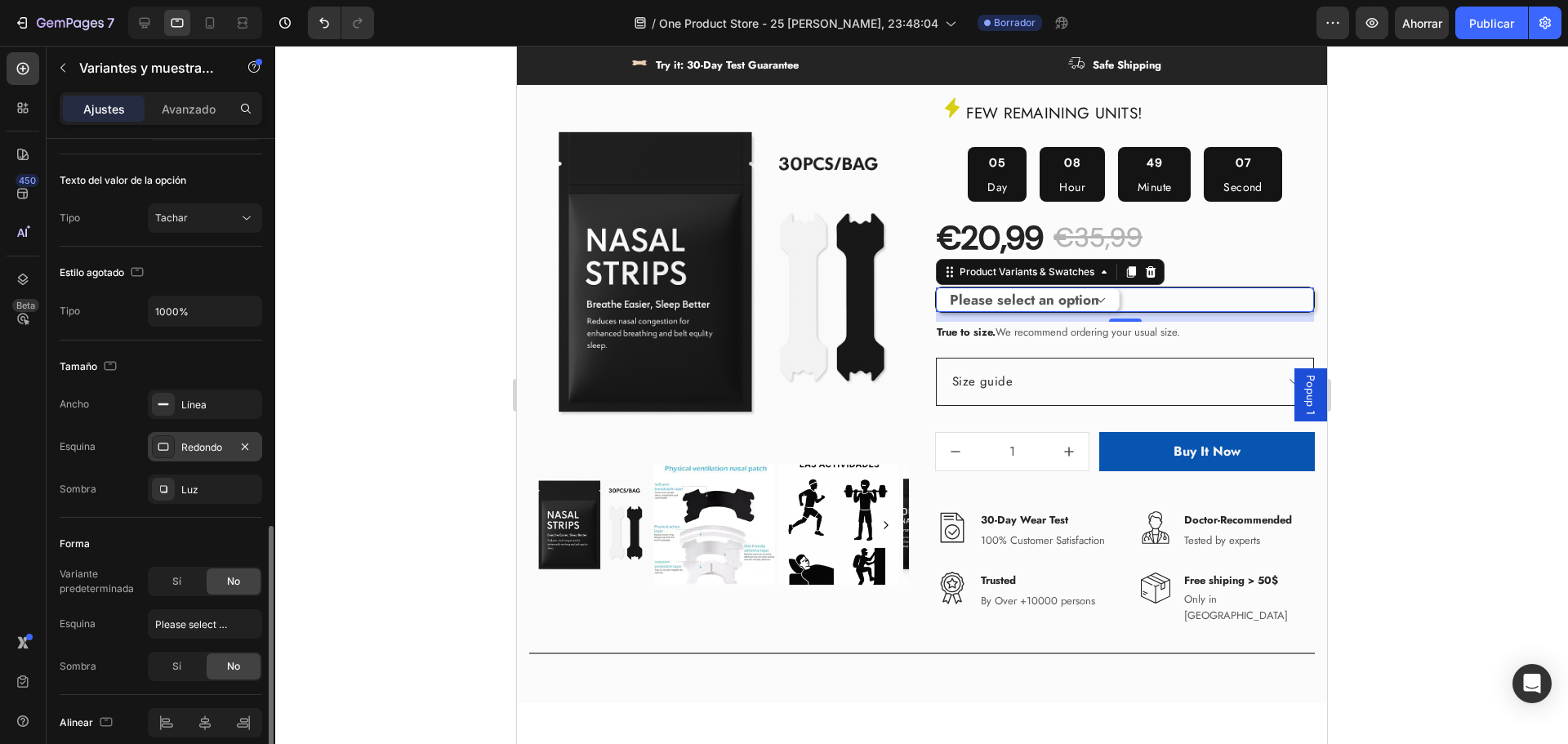
scroll to position [1134, 0]
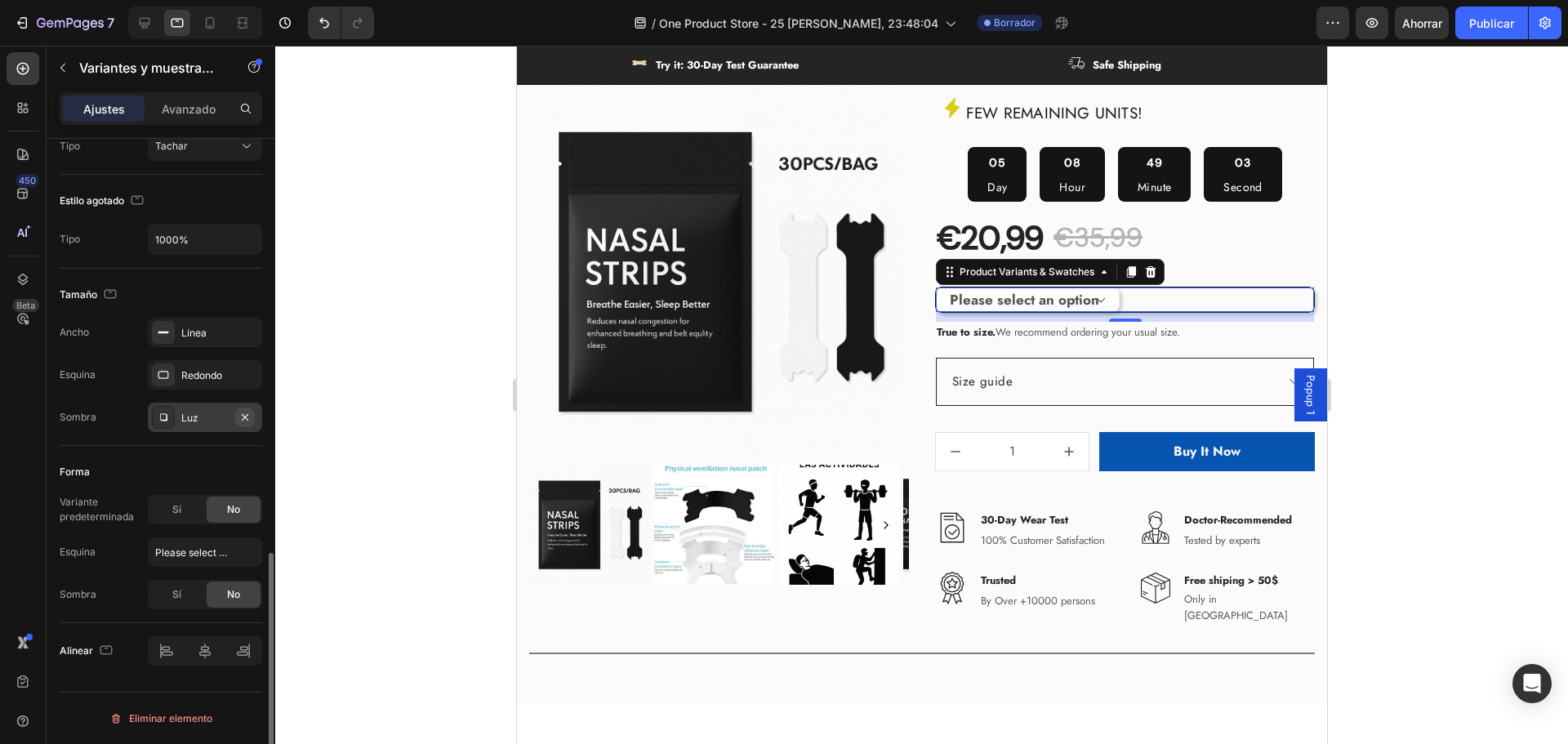
click at [243, 417] on icon "button" at bounding box center [245, 417] width 13 height 13
click at [240, 332] on icon "button" at bounding box center [245, 332] width 13 height 13
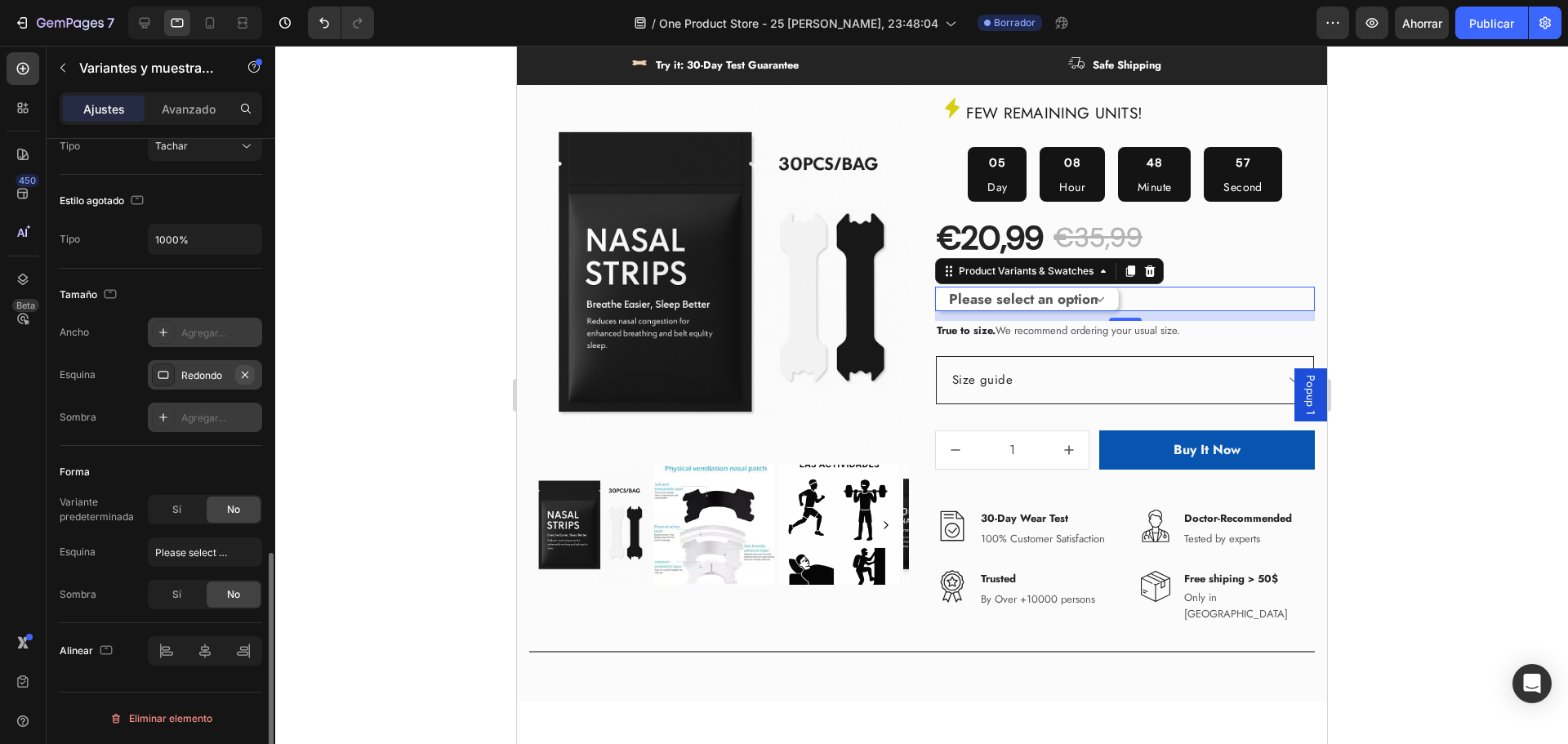
click at [248, 374] on icon "button" at bounding box center [245, 375] width 13 height 13
drag, startPoint x: 514, startPoint y: 402, endPoint x: 0, endPoint y: 356, distance: 516.1
click at [491, 406] on div at bounding box center [922, 394] width 1293 height 699
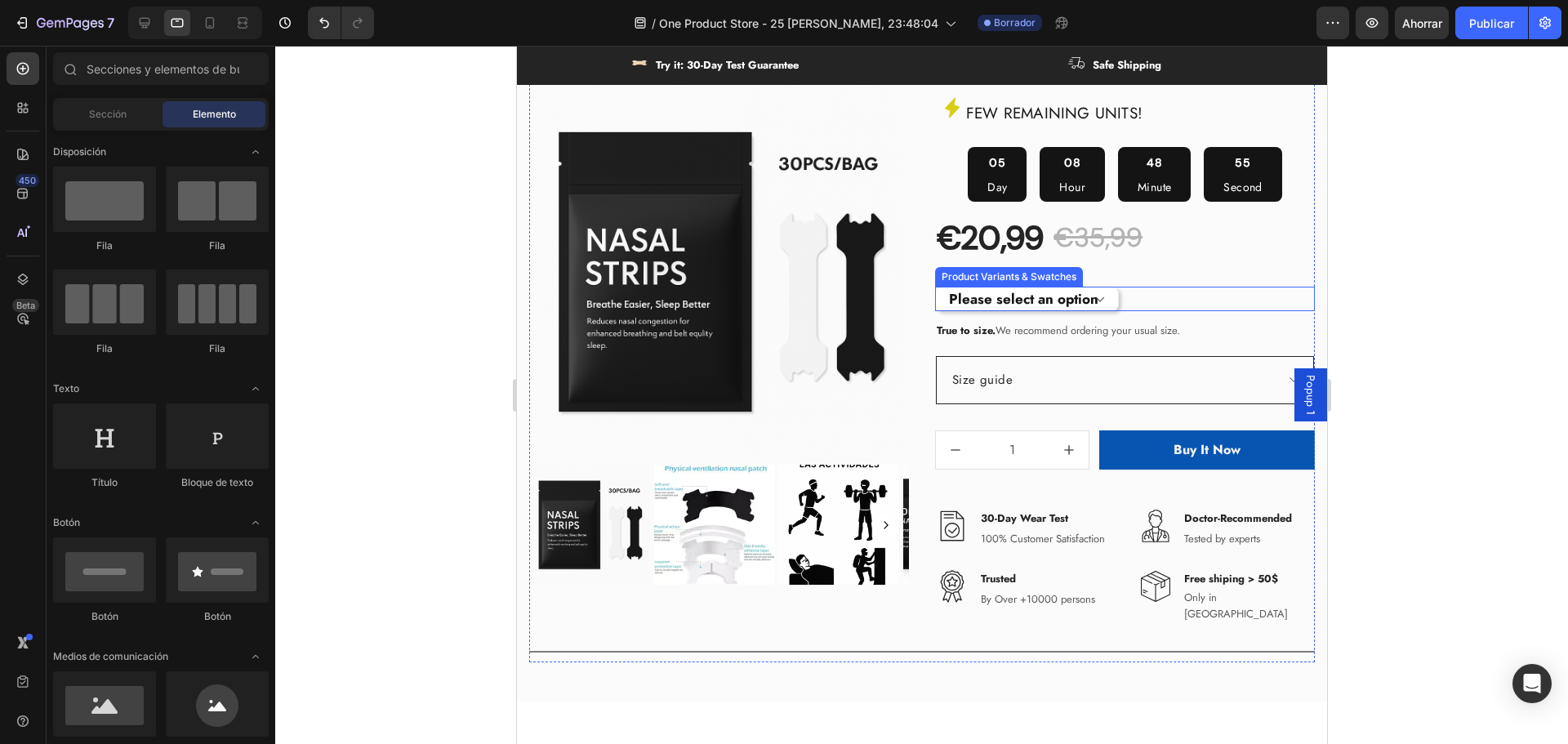
click at [1037, 299] on select "Please select an option Size S / 1Bag-30pcs Size S / 2Bags-60pcs Size S / 3Bags…" at bounding box center [1026, 299] width 184 height 25
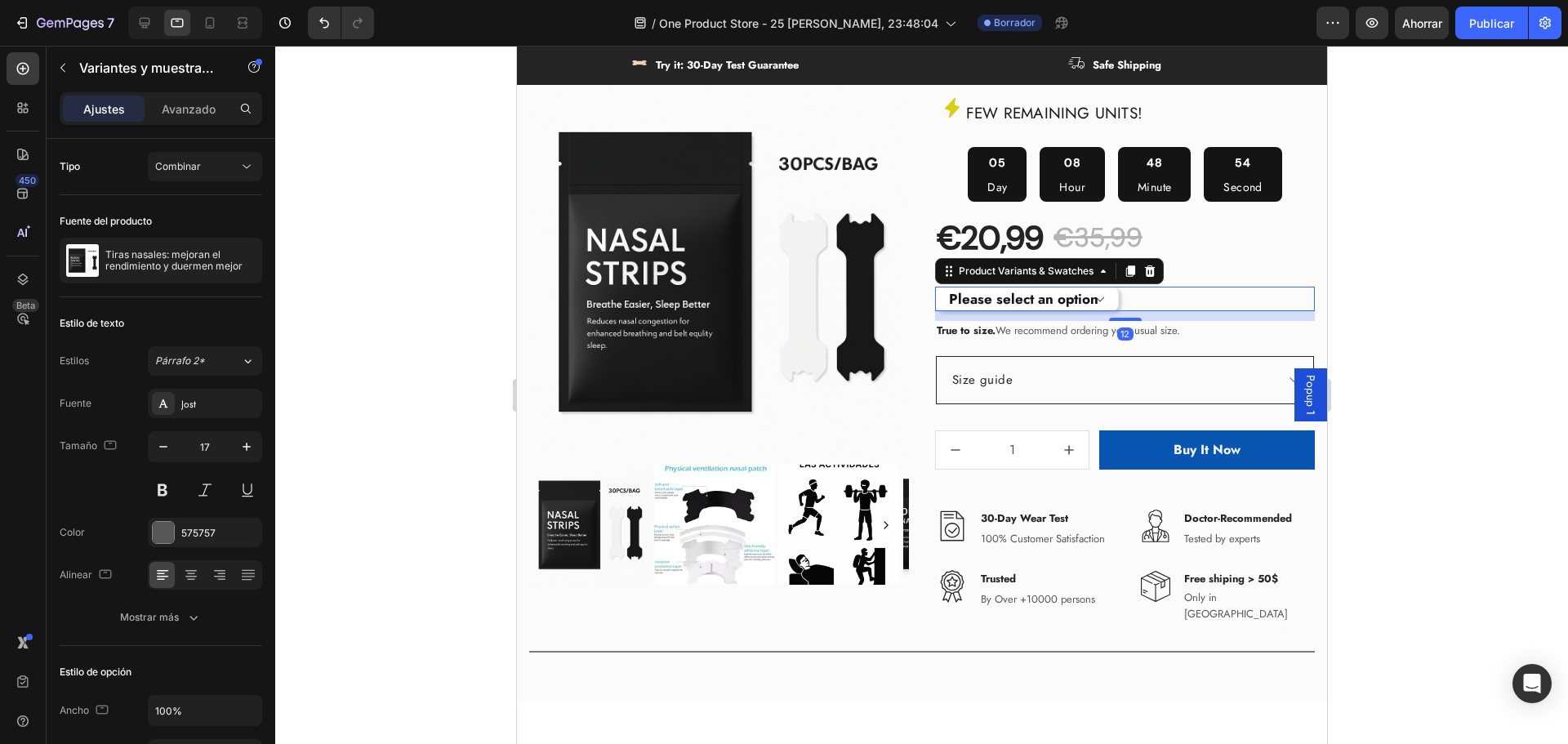
click at [1031, 299] on select "Please select an option Size S / 1Bag-30pcs Size S / 2Bags-60pcs Size S / 3Bags…" at bounding box center [1026, 299] width 184 height 25
click at [1462, 341] on div at bounding box center [922, 394] width 1293 height 699
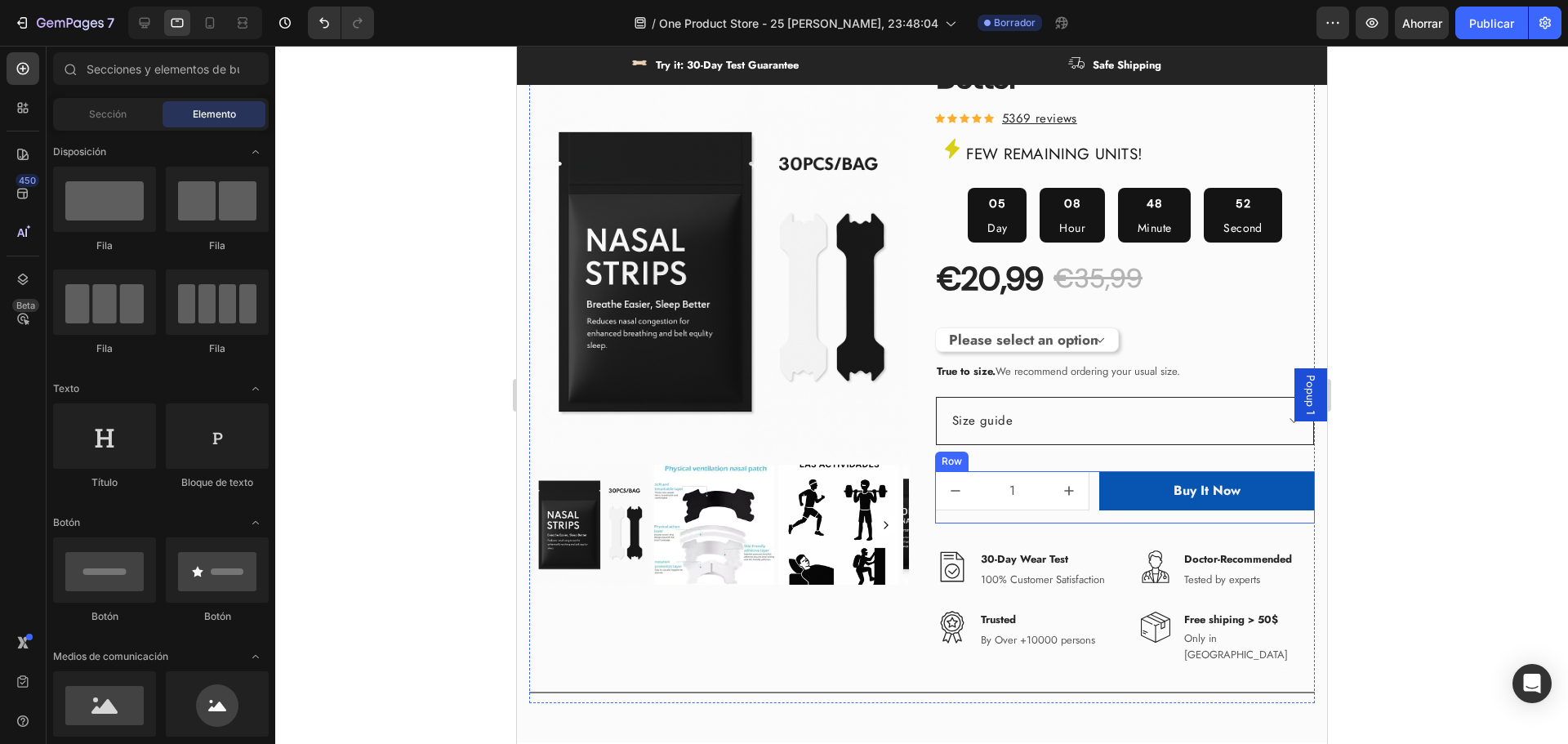
scroll to position [735, 0]
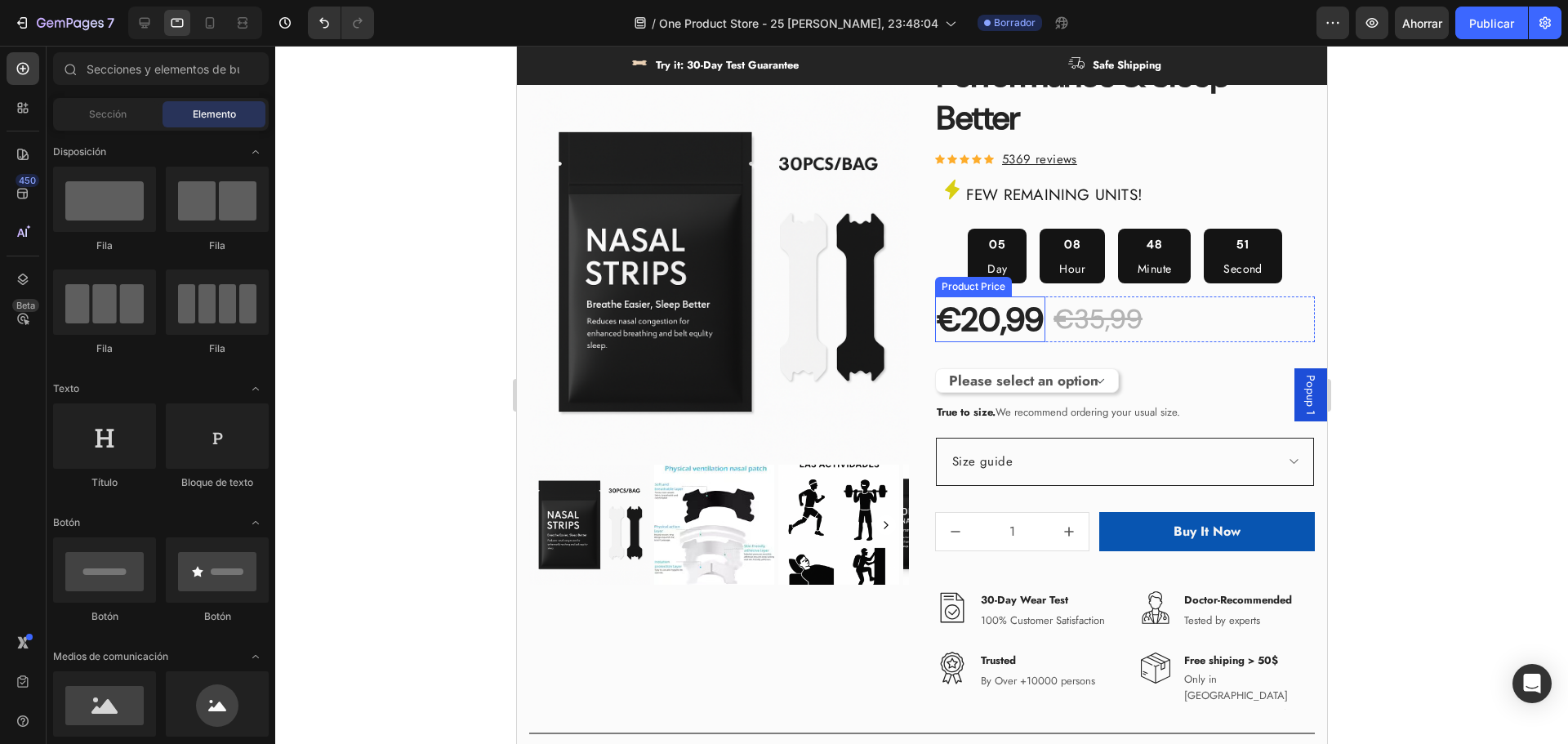
click at [1000, 335] on div "€20,99" at bounding box center [989, 319] width 110 height 45
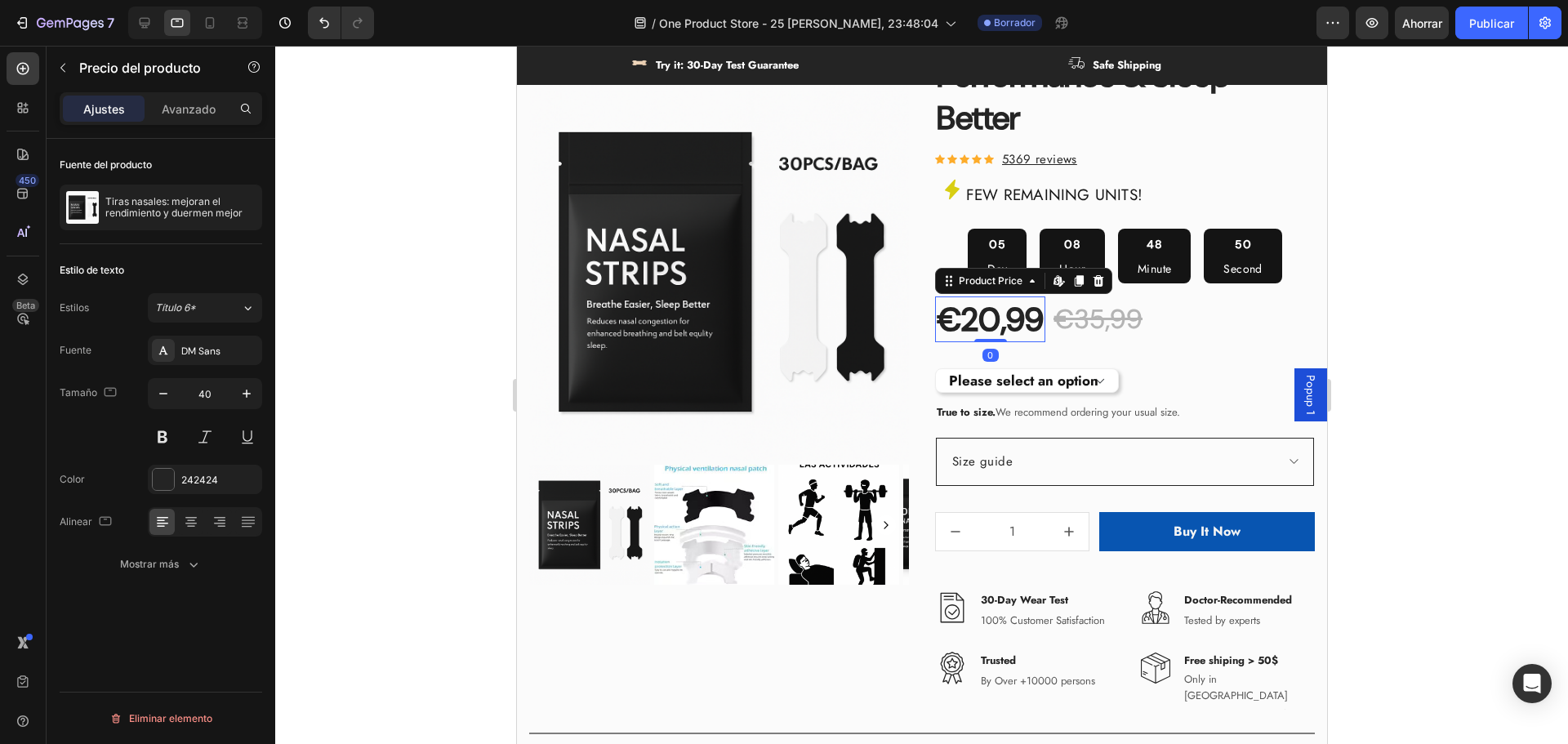
click at [1021, 373] on select "Please select an option Size S / 1Bag-30pcs Size S / 2Bags-60pcs Size S / 3Bags…" at bounding box center [1026, 381] width 184 height 25
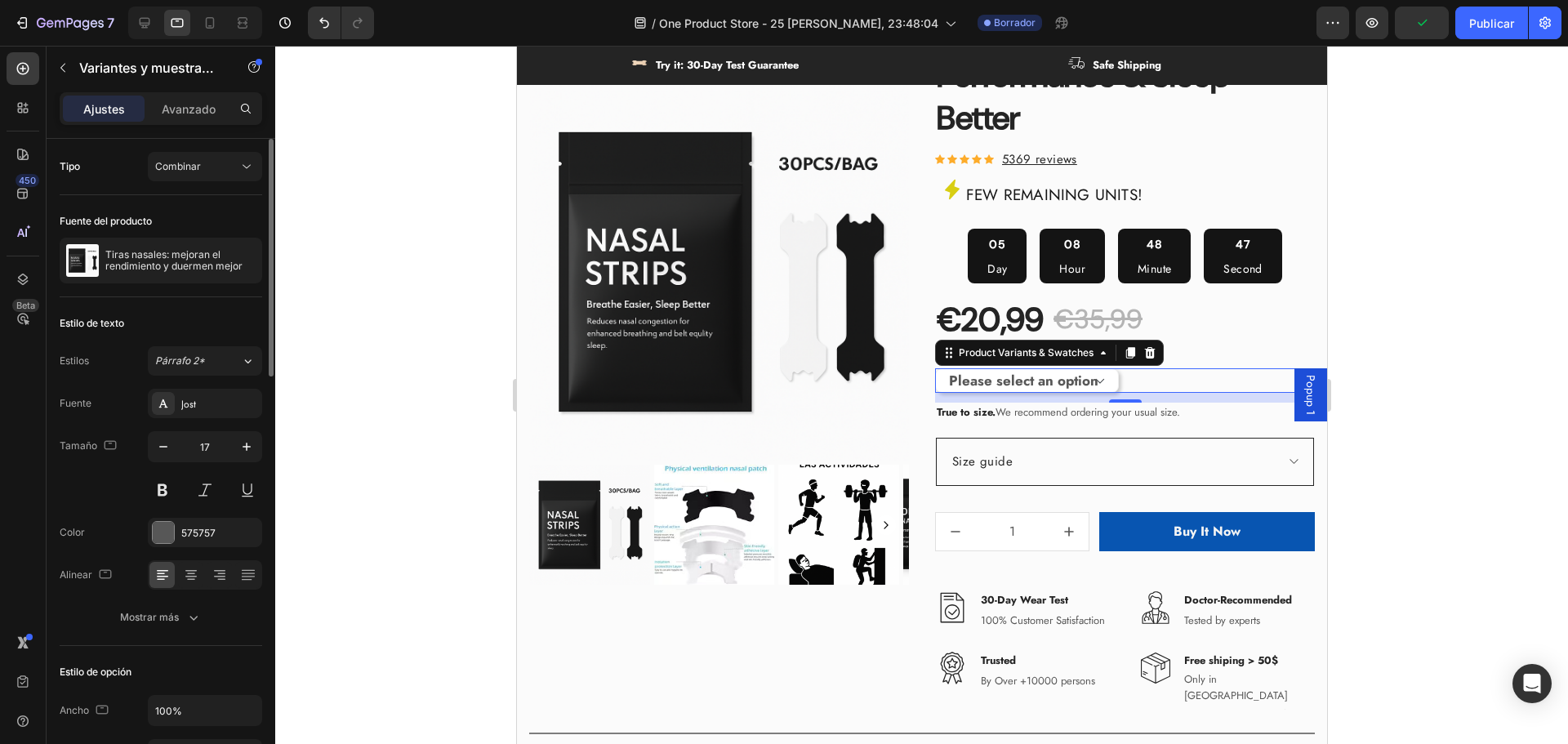
scroll to position [245, 0]
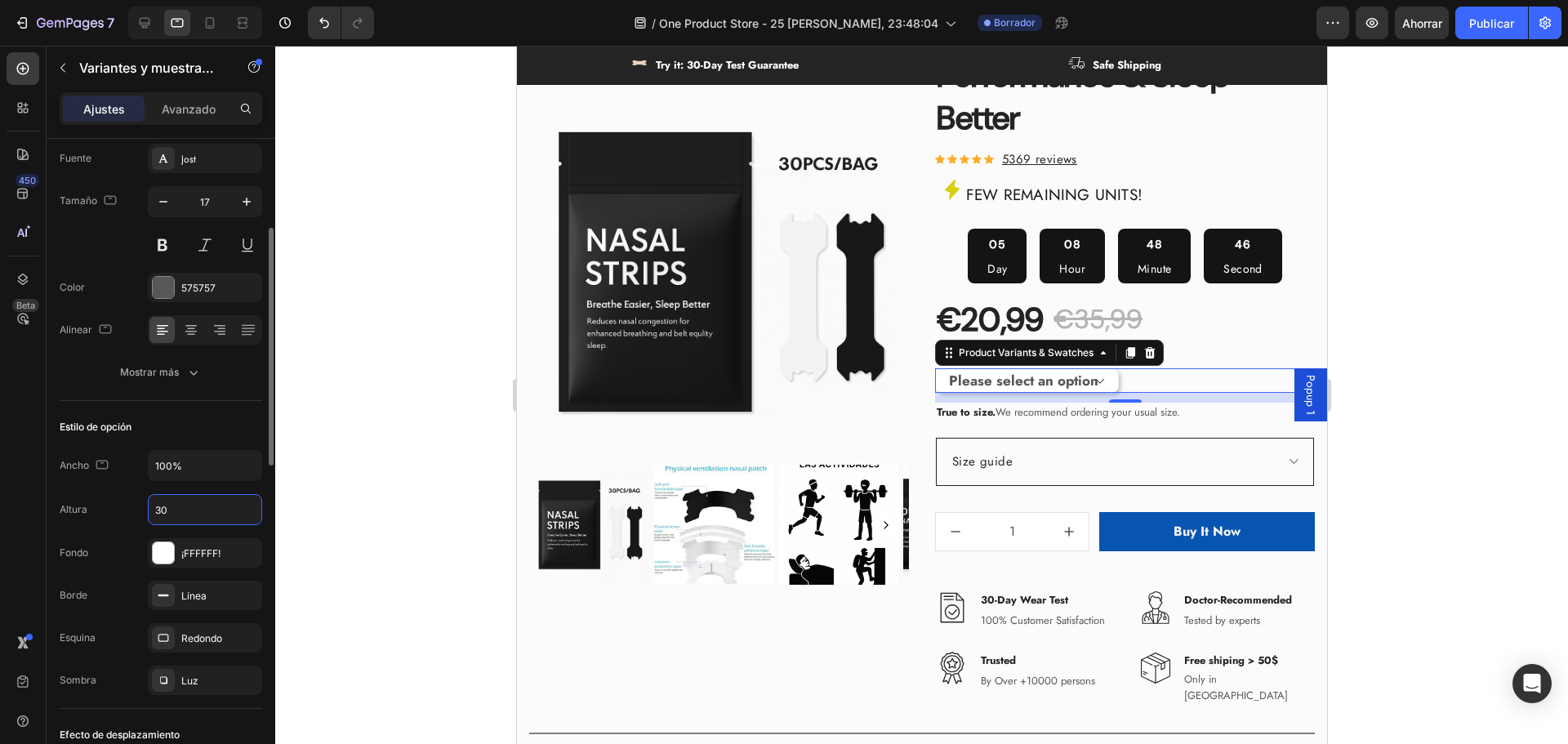
click at [165, 509] on input "30" at bounding box center [204, 510] width 113 height 30
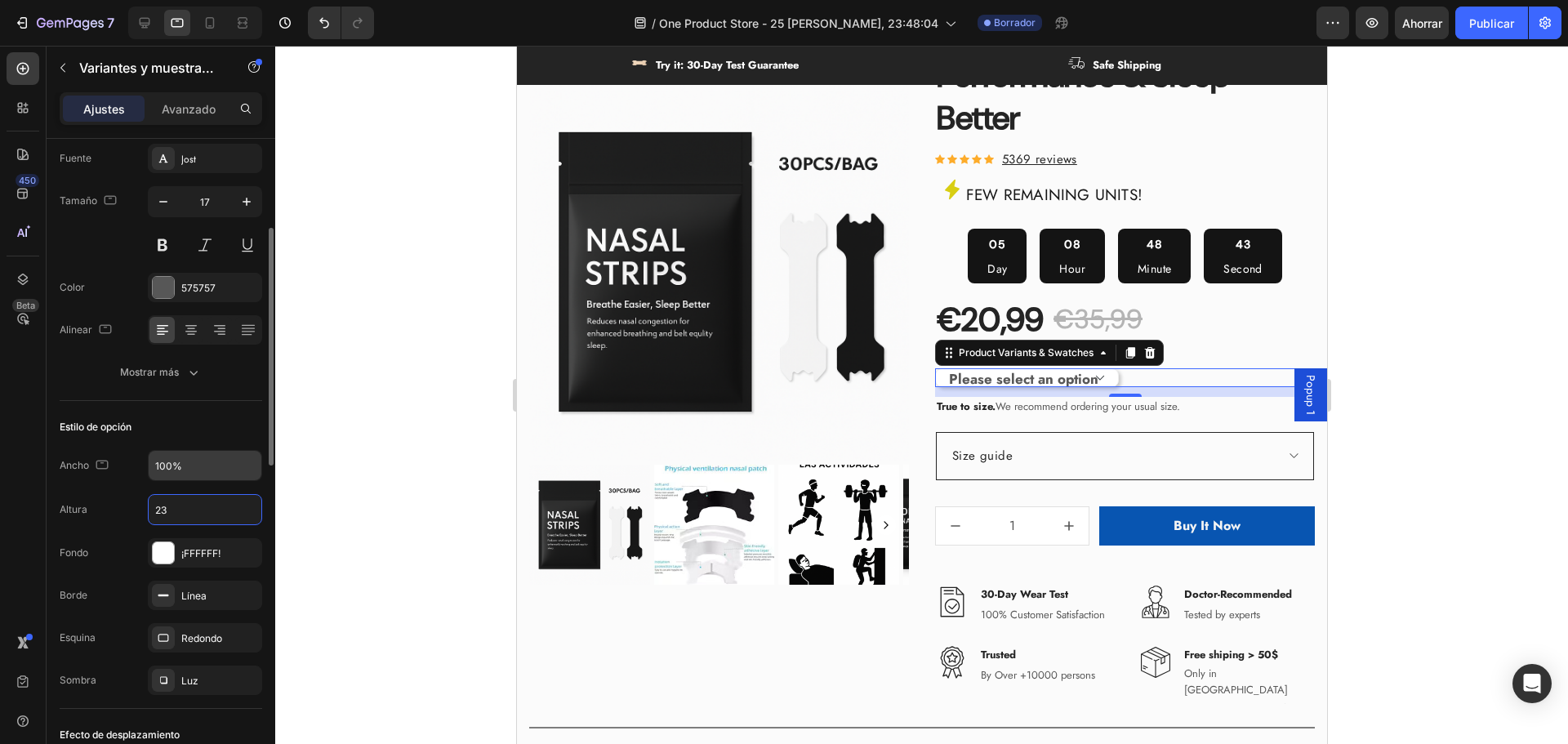
type input "2"
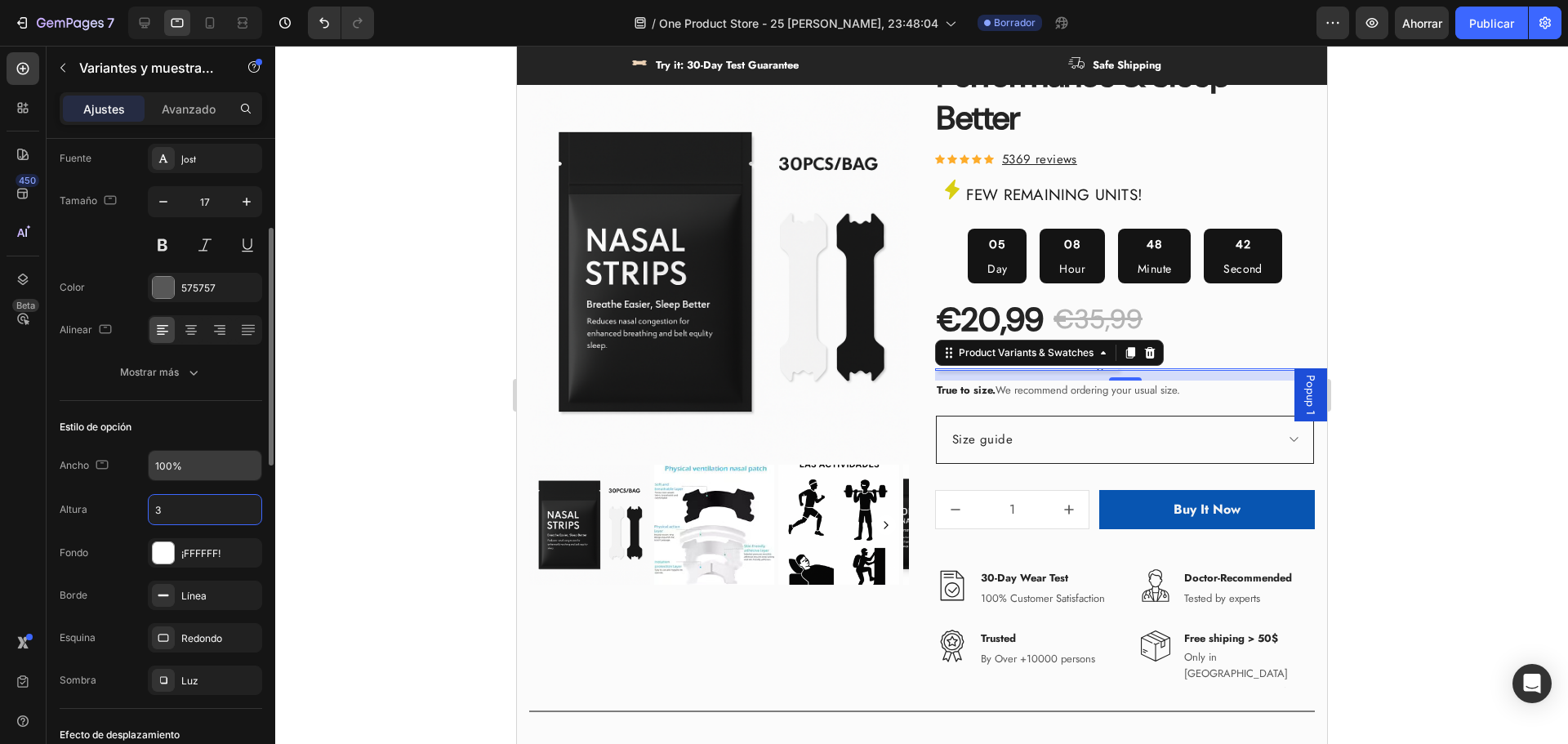
type input "30"
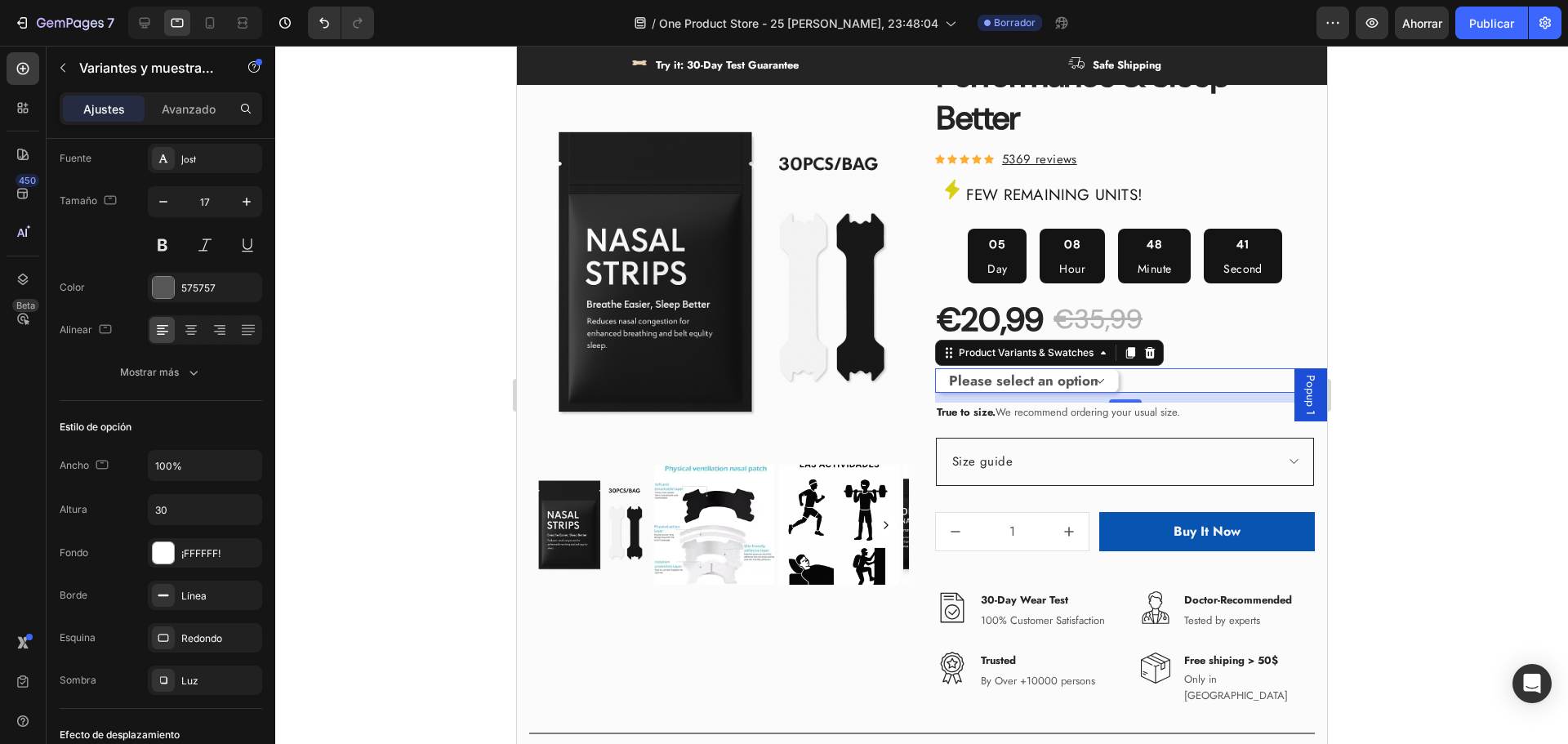
click at [347, 438] on div at bounding box center [922, 394] width 1293 height 699
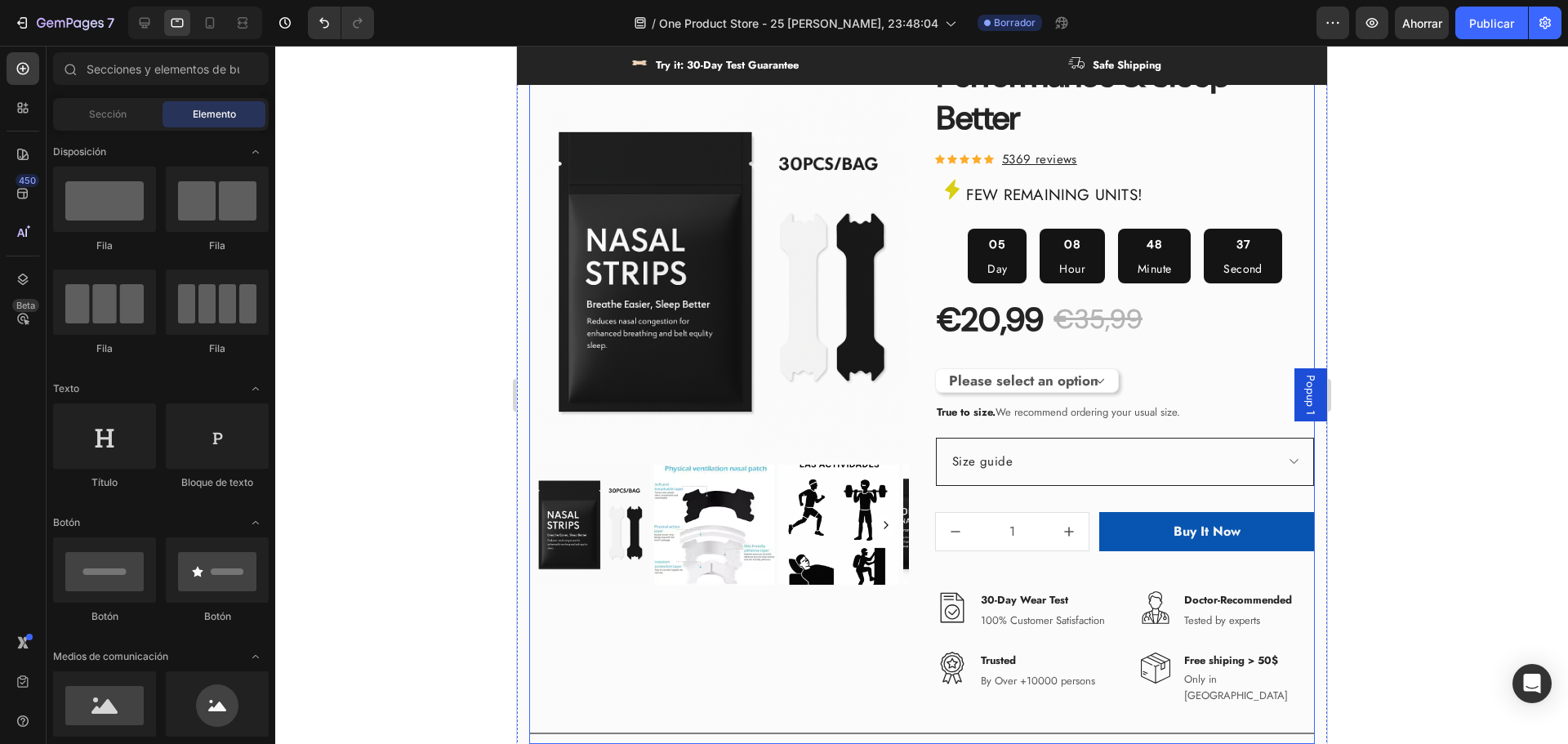
click at [1134, 370] on div "Please select an option Size S / 1Bag-30pcs Size S / 2Bags-60pcs Size S / 3Bags…" at bounding box center [1124, 381] width 380 height 25
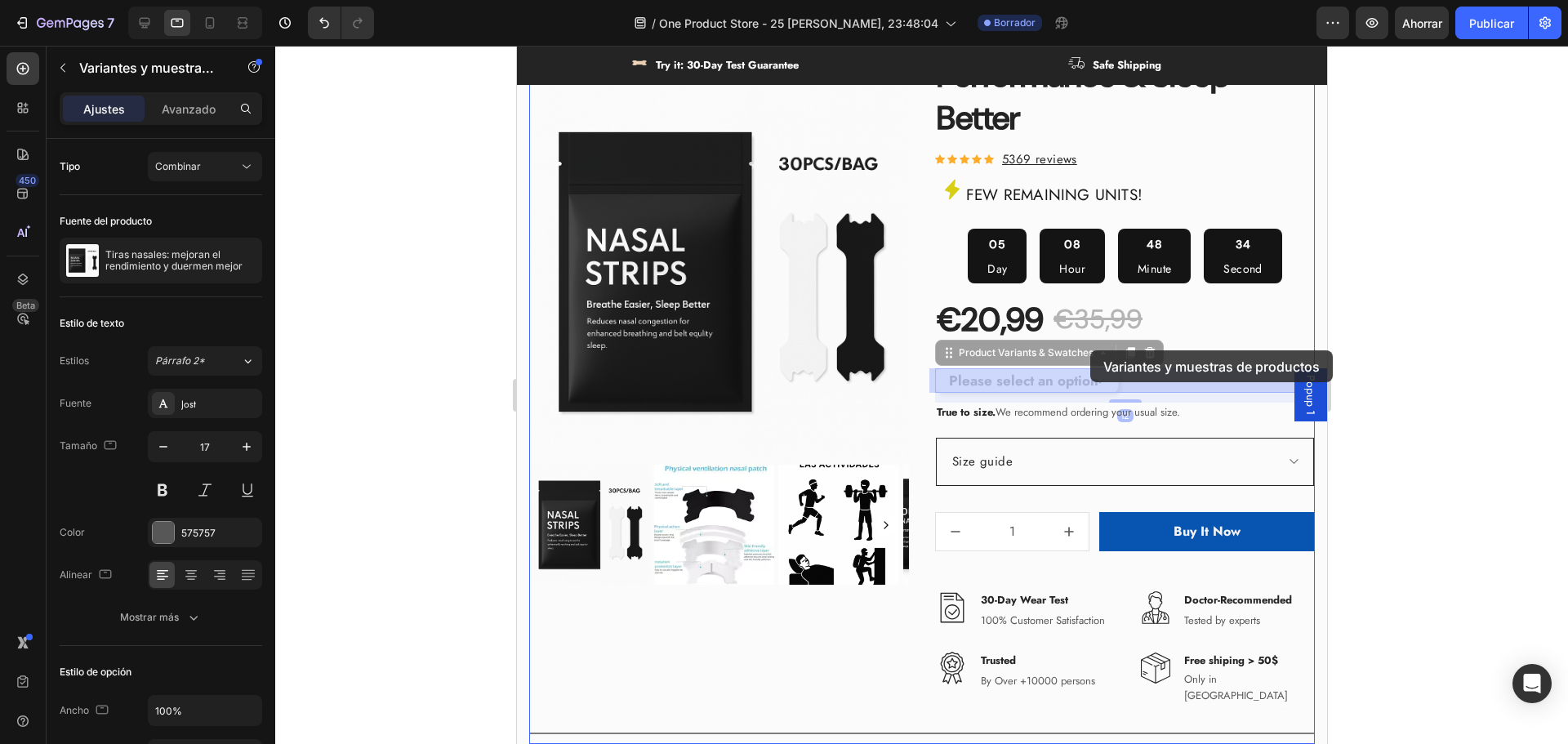
drag, startPoint x: 1137, startPoint y: 381, endPoint x: 1089, endPoint y: 351, distance: 56.6
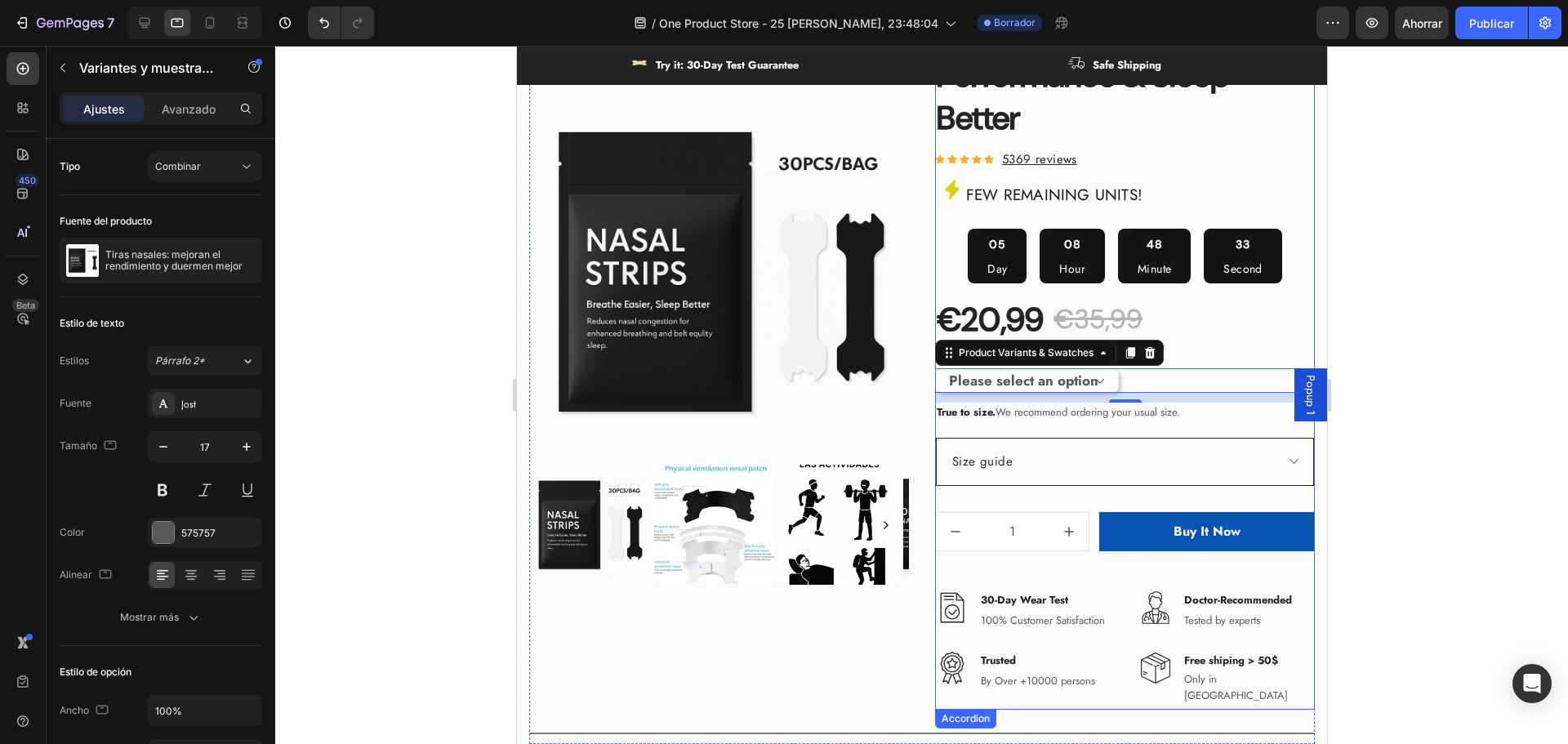
click at [1013, 449] on div "Size guide" at bounding box center [1110, 462] width 324 height 27
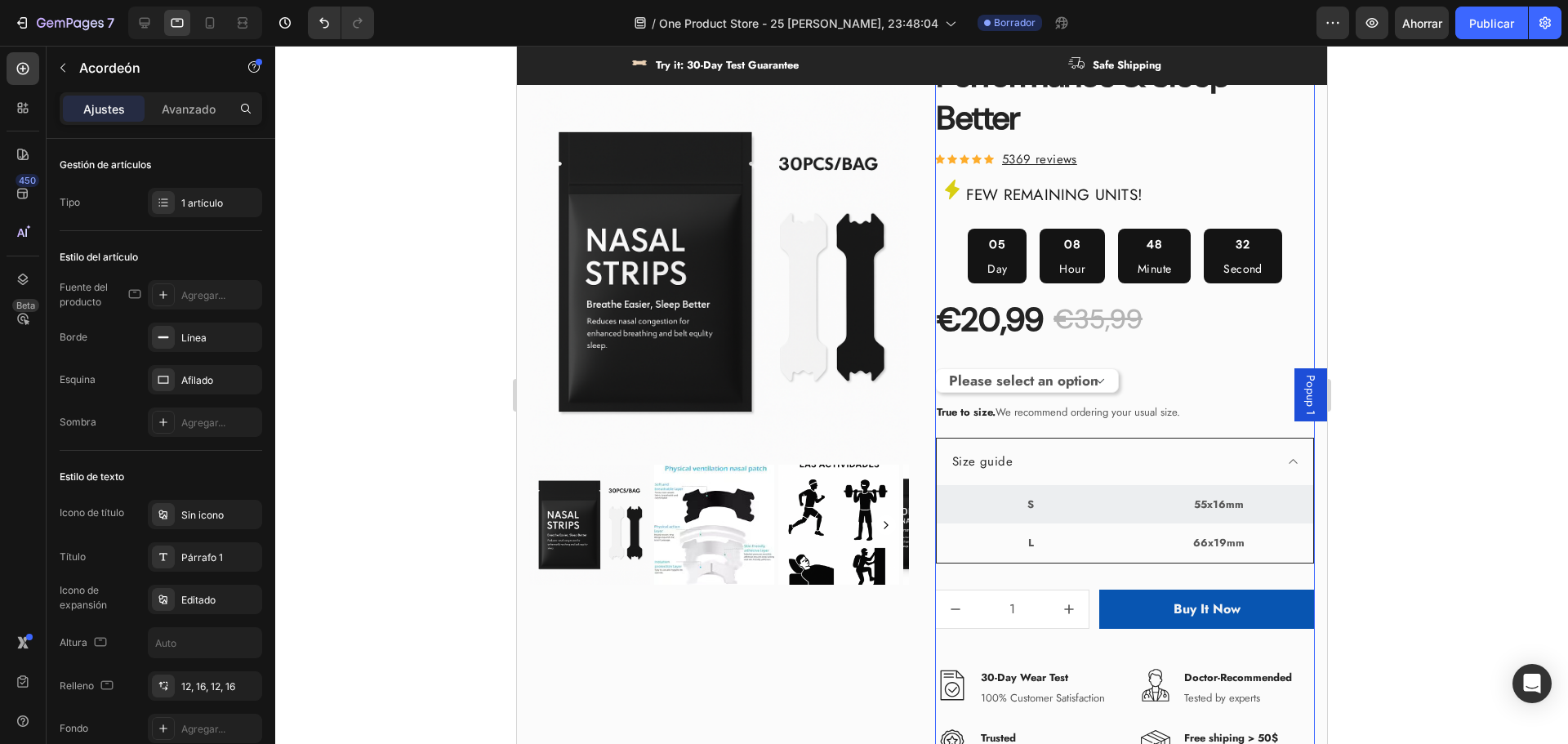
click at [1037, 453] on div "Size guide" at bounding box center [1110, 462] width 324 height 27
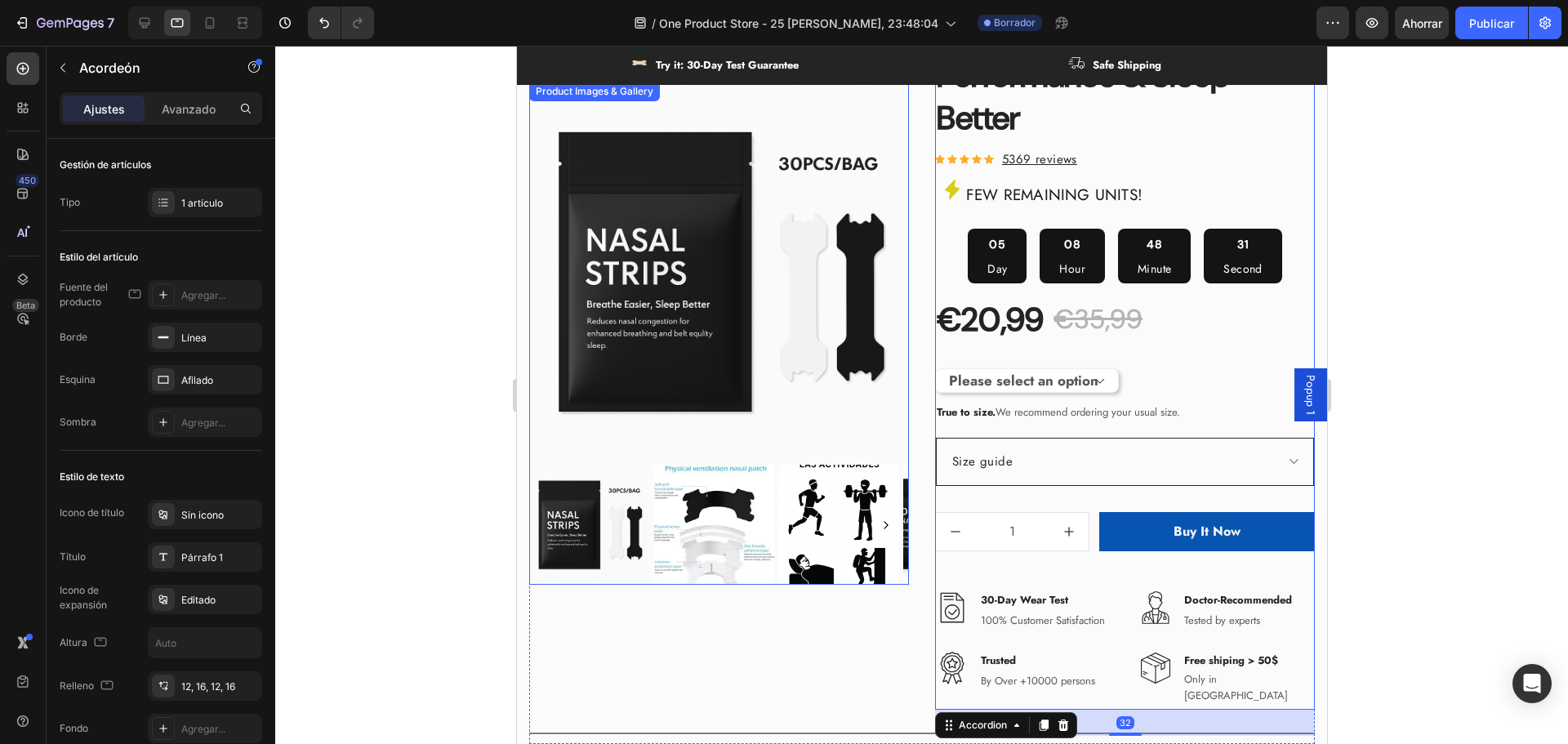
scroll to position [1144, 0]
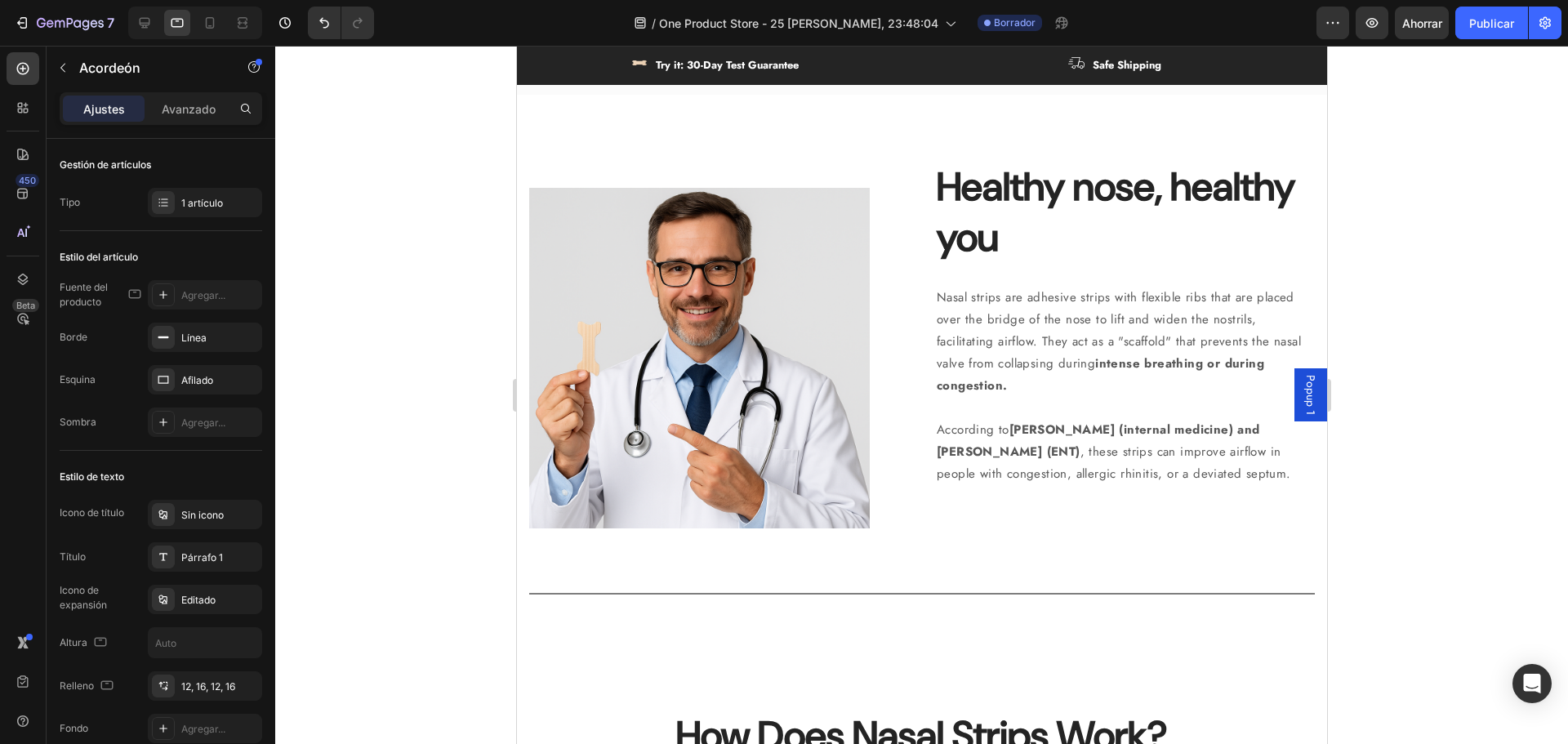
select select "581665178236945022"
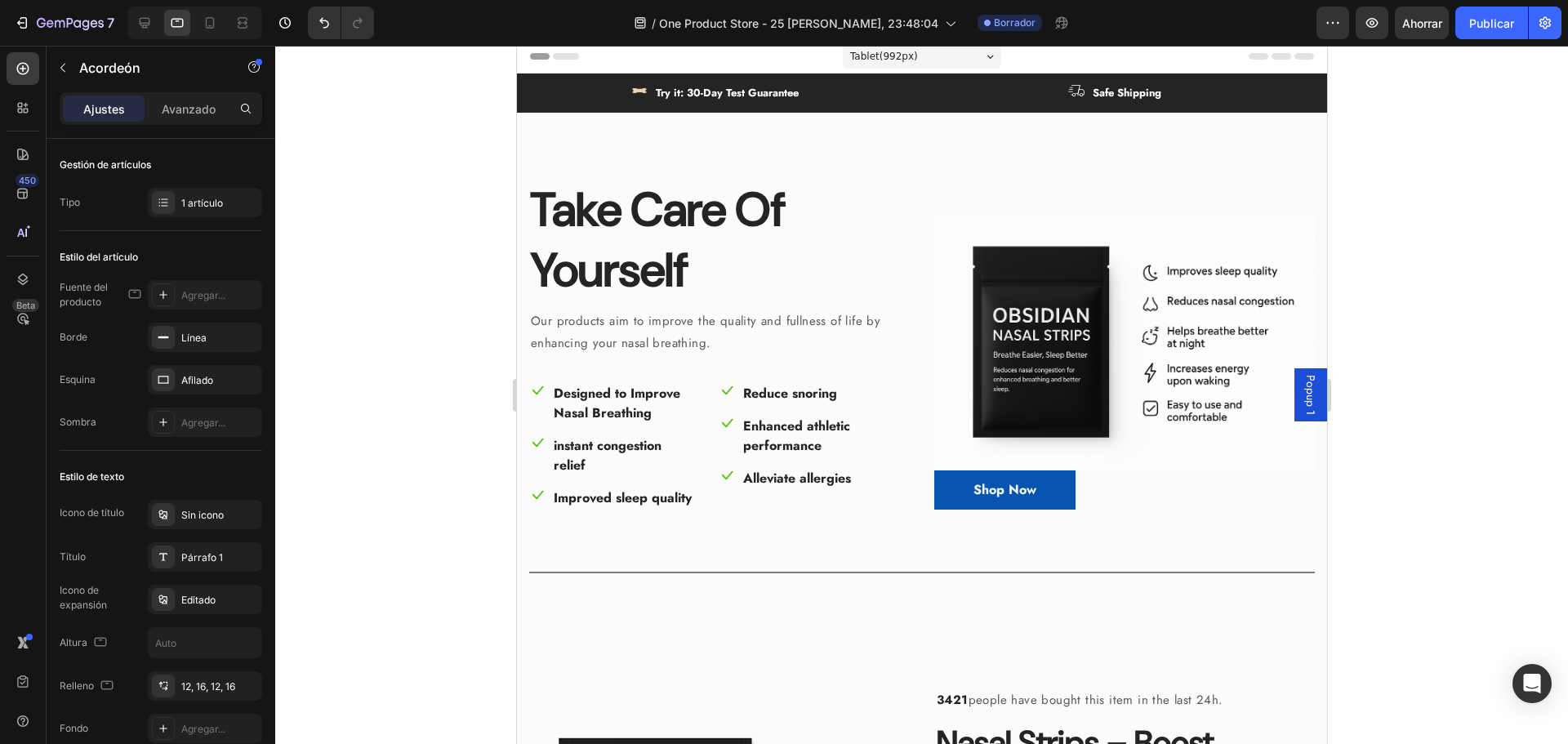
scroll to position [0, 0]
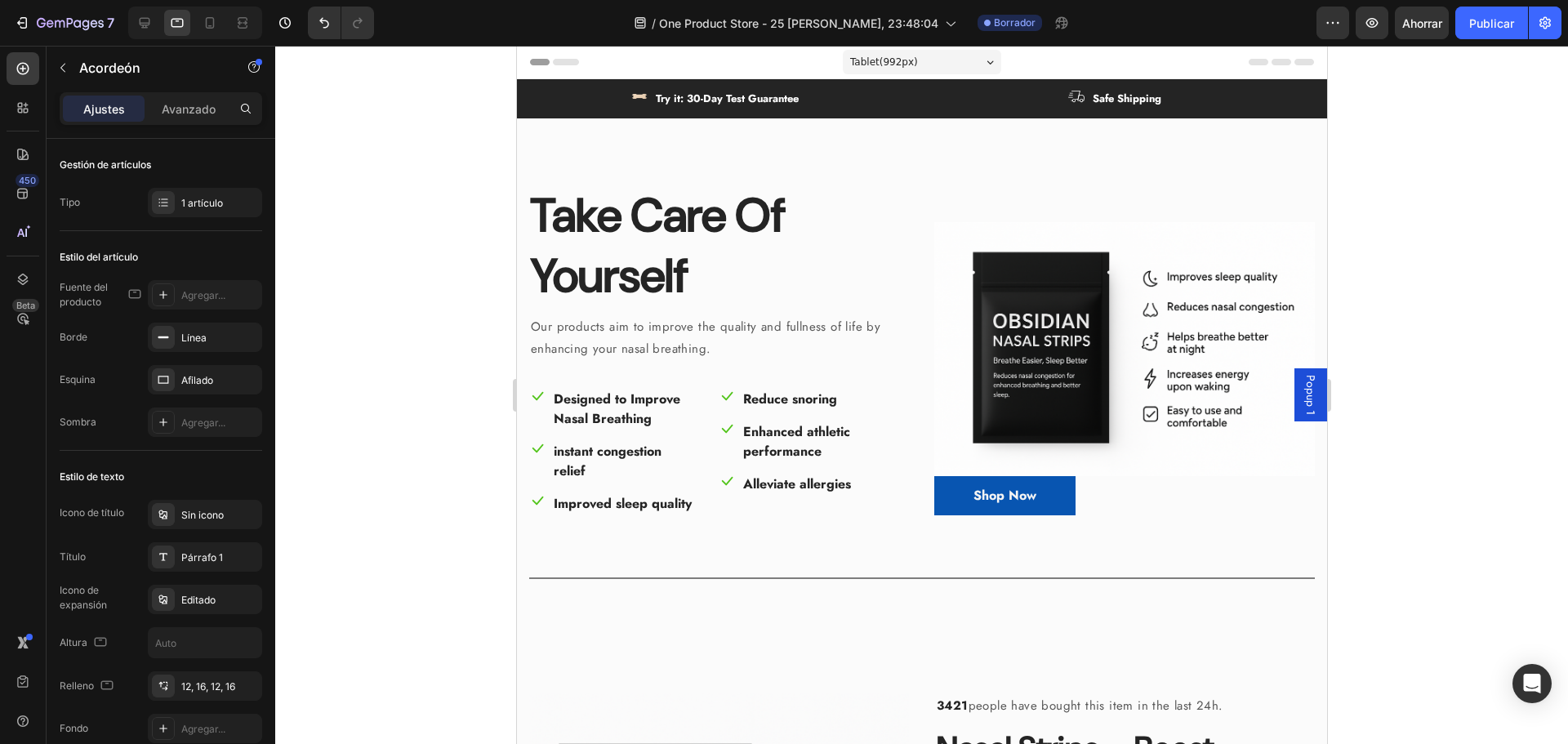
click at [448, 330] on div at bounding box center [922, 394] width 1293 height 699
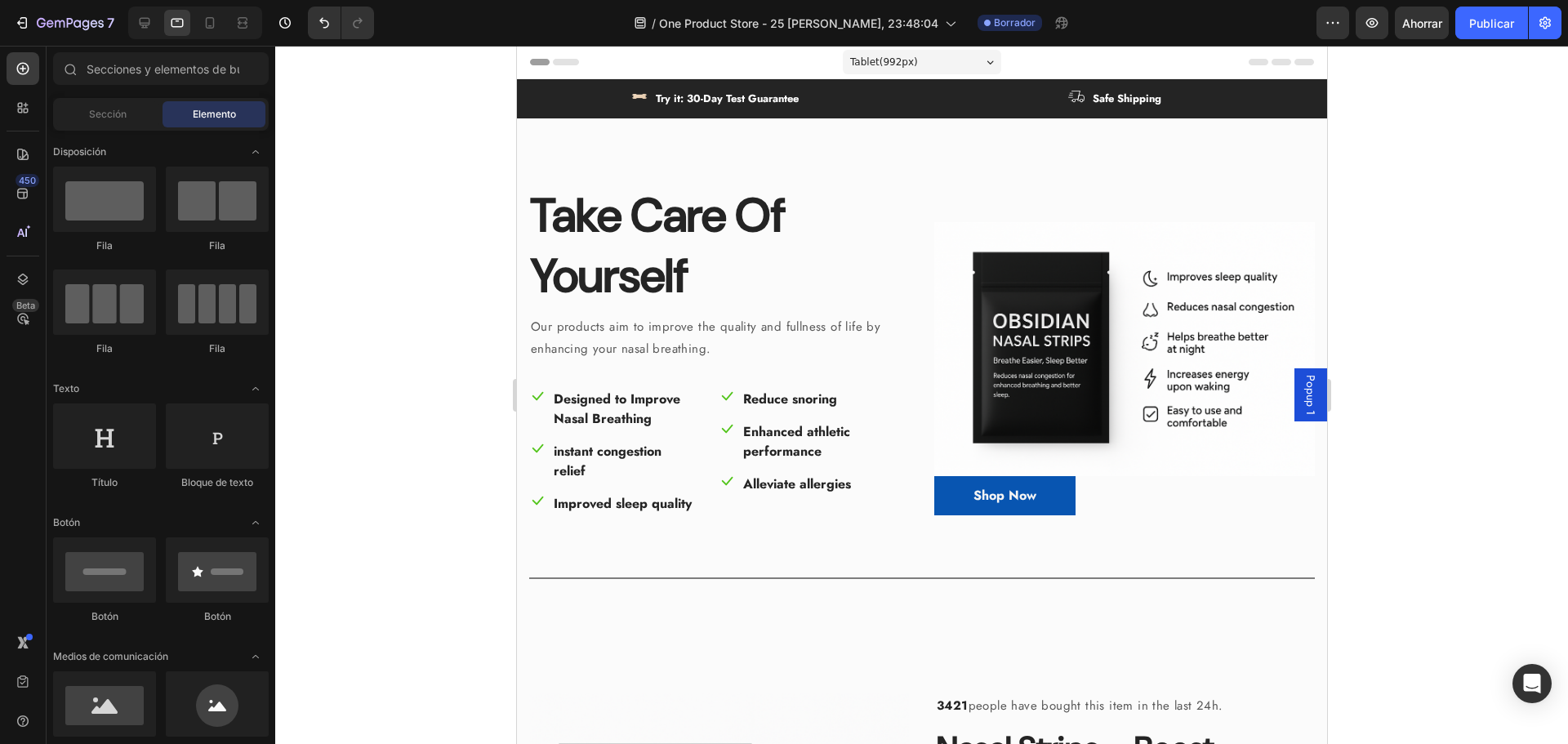
drag, startPoint x: 995, startPoint y: 299, endPoint x: 833, endPoint y: 245, distance: 170.8
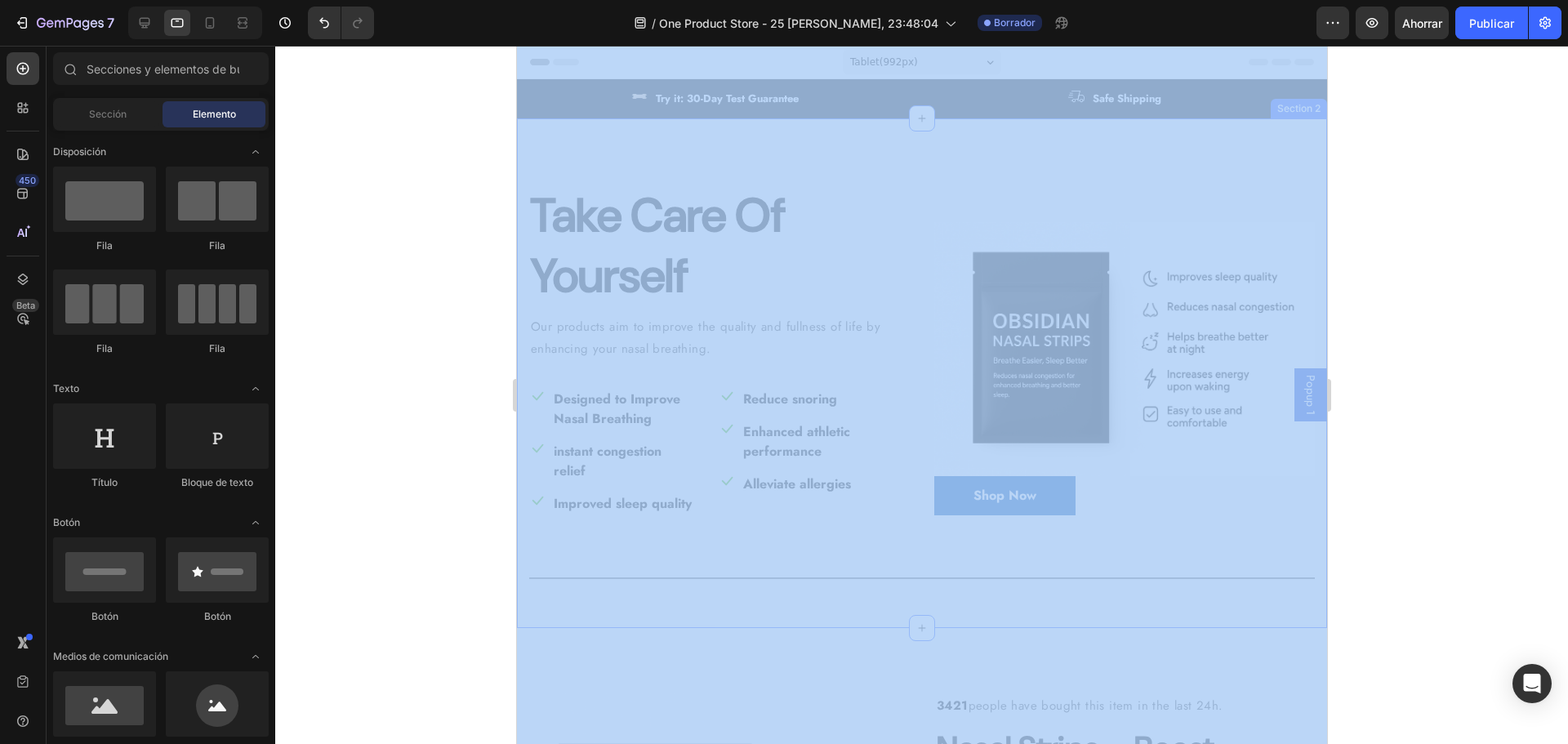
click at [424, 224] on div at bounding box center [922, 394] width 1293 height 699
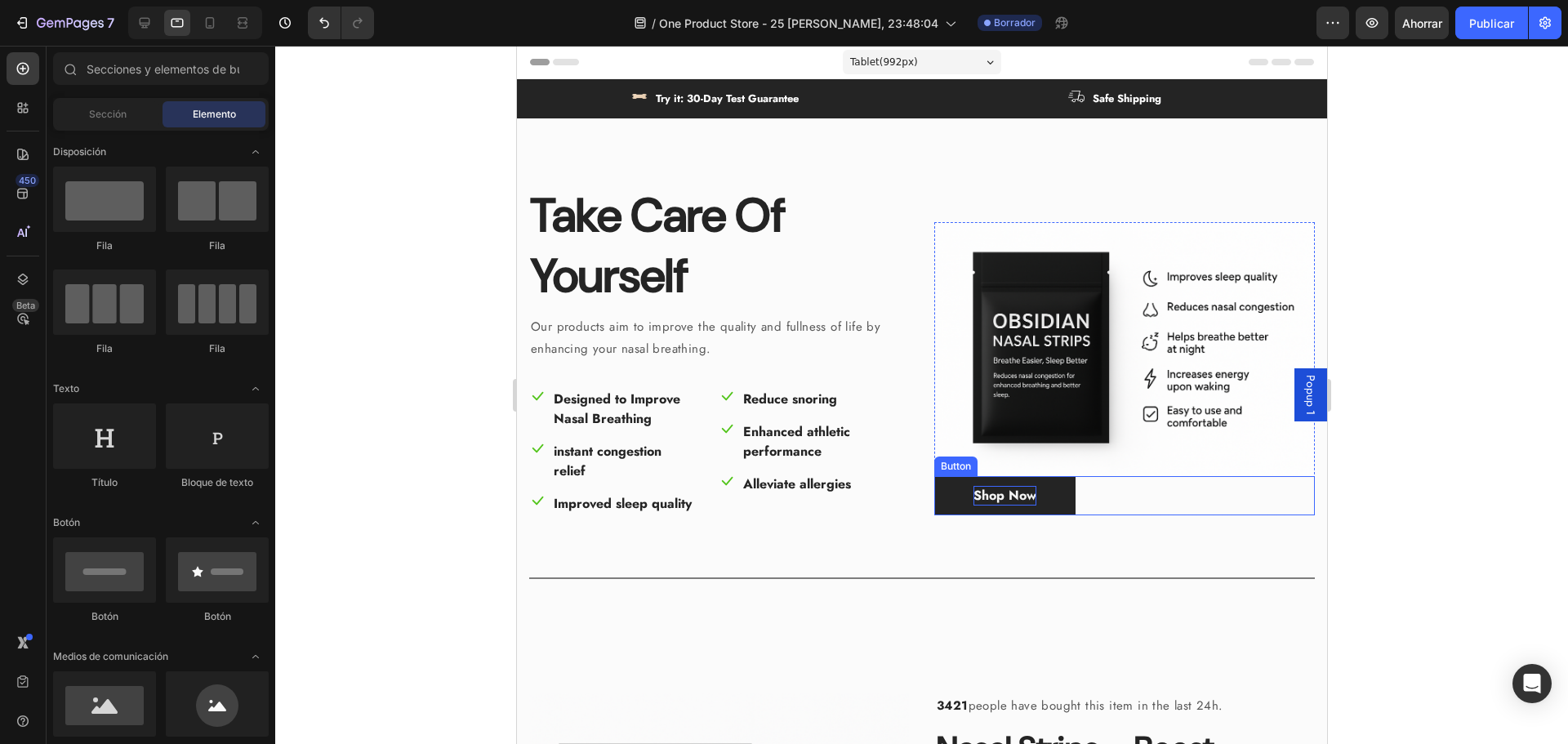
click at [1028, 501] on div "Shop Now" at bounding box center [1004, 496] width 63 height 20
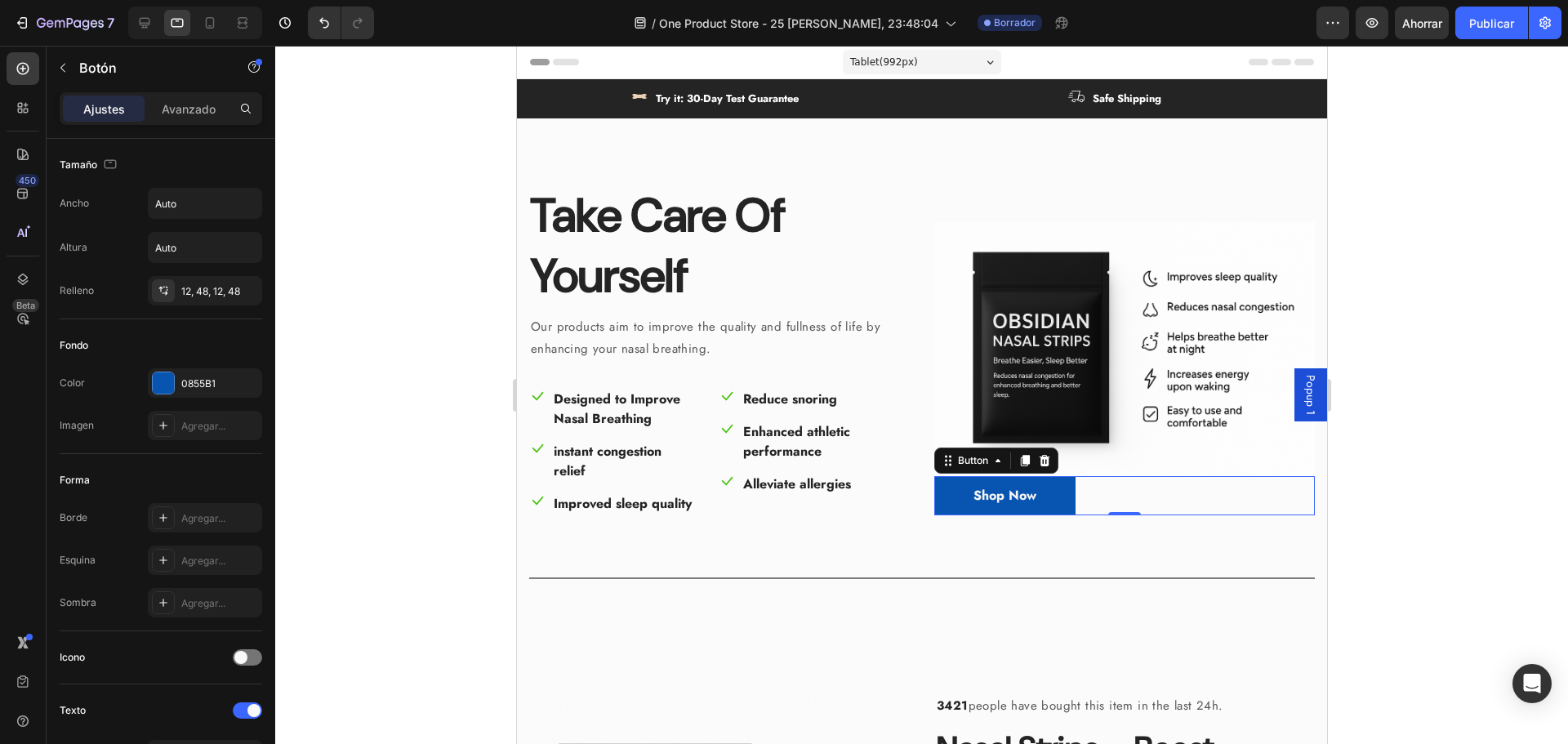
click at [1494, 464] on div at bounding box center [922, 394] width 1293 height 699
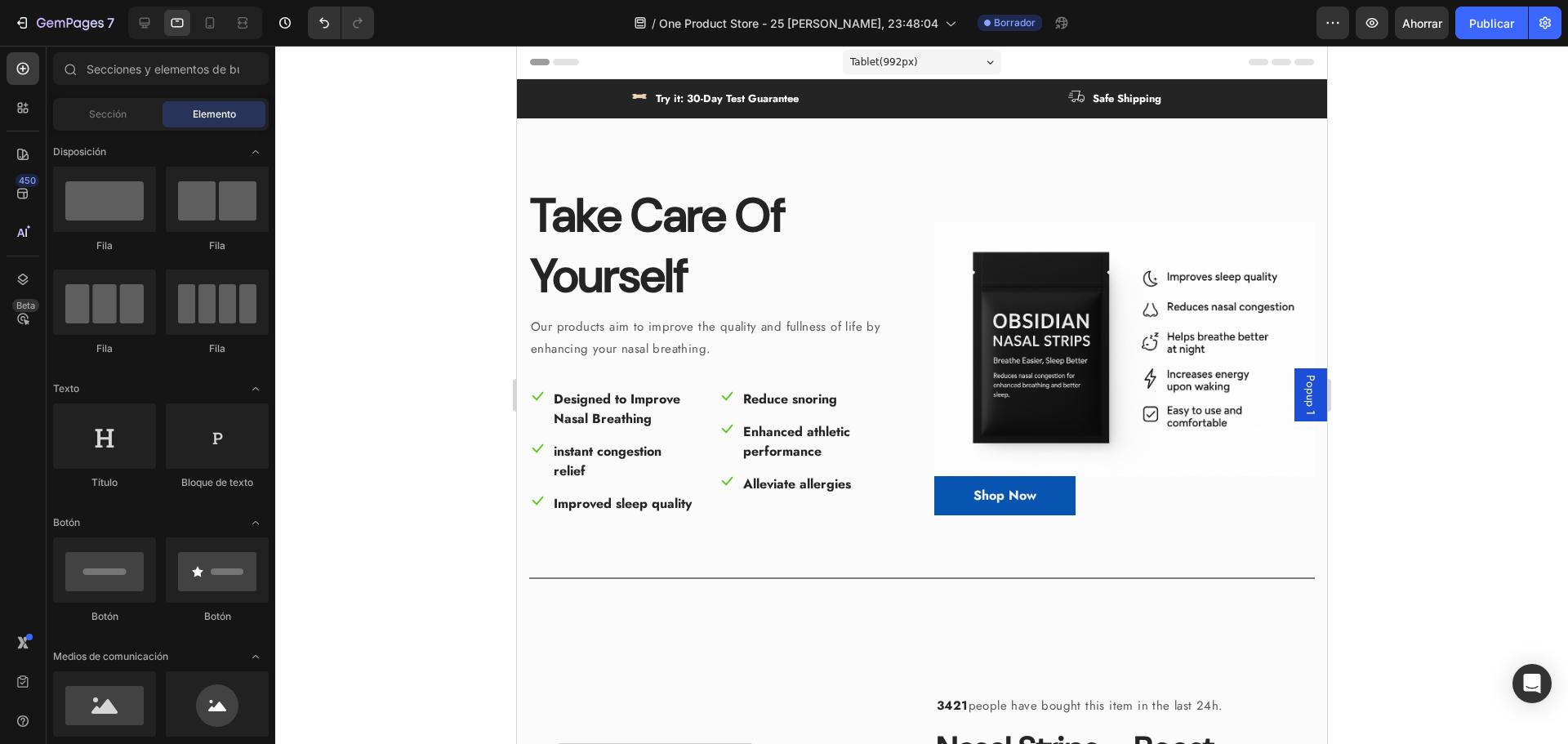
click at [563, 56] on span "Header" at bounding box center [566, 62] width 36 height 16
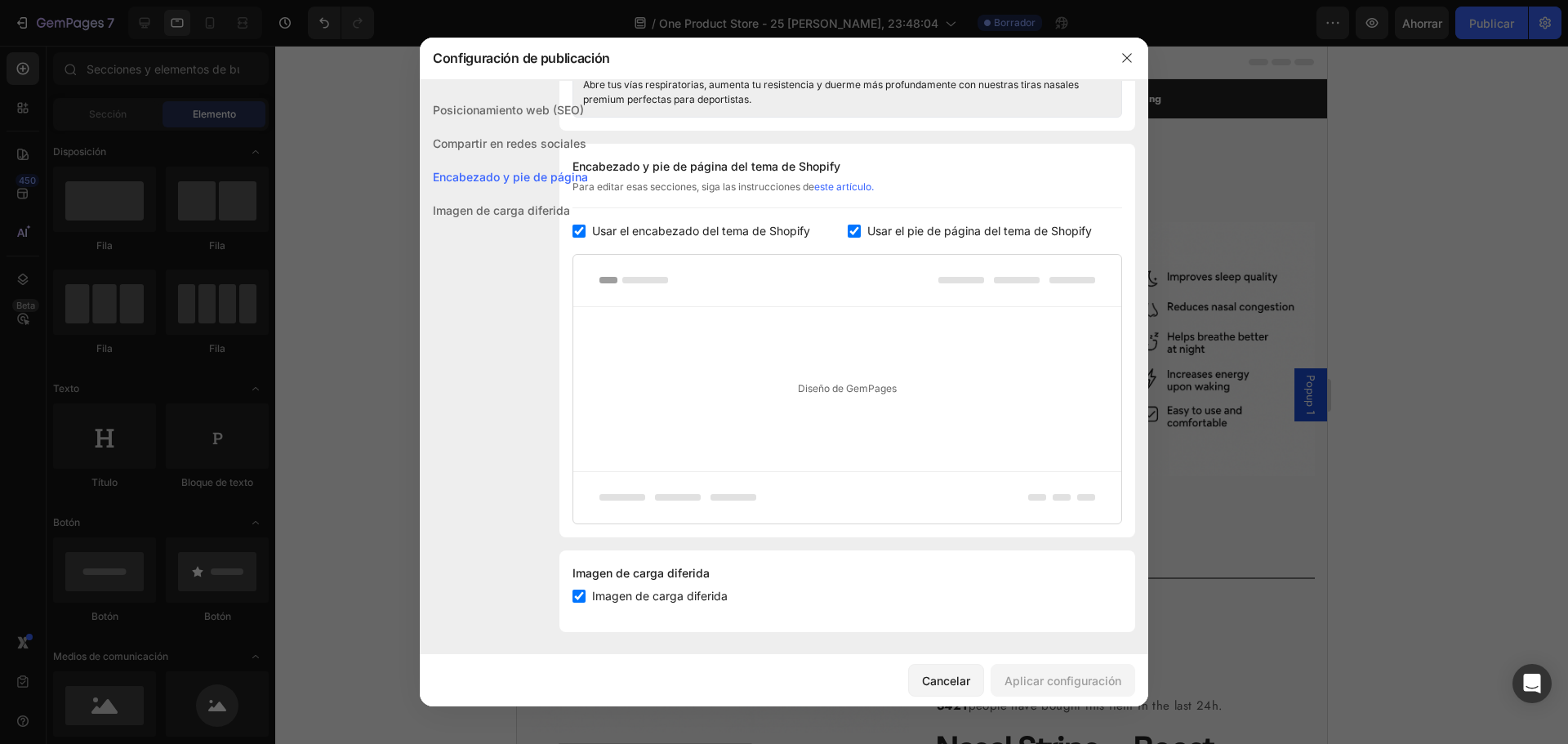
scroll to position [784, 0]
click at [1122, 58] on icon "button" at bounding box center [1127, 58] width 13 height 13
